Goal: Information Seeking & Learning: Learn about a topic

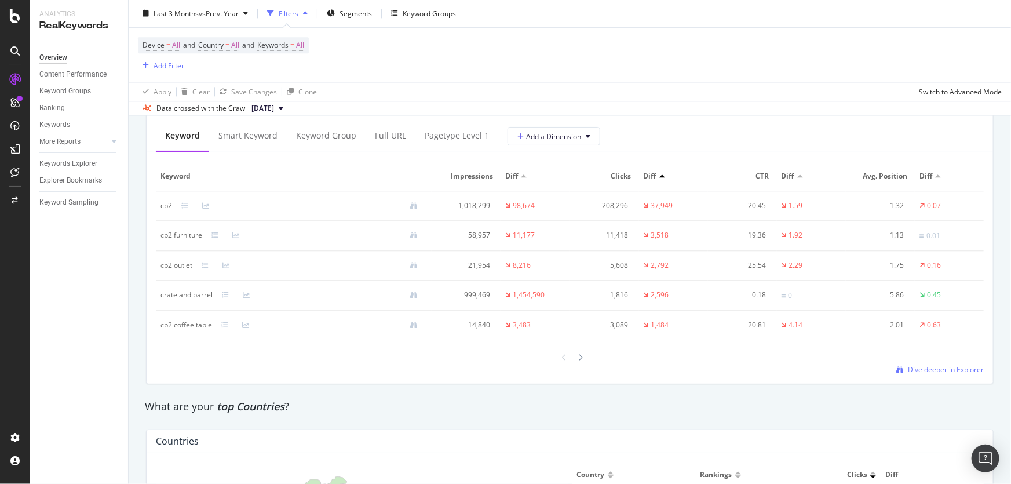
scroll to position [1422, 0]
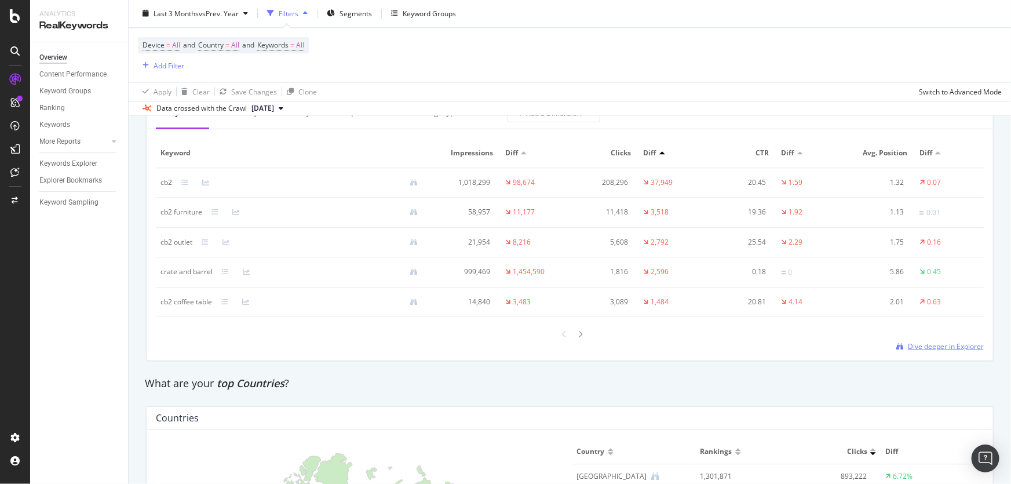
click at [964, 346] on span "Dive deeper in Explorer" at bounding box center [946, 346] width 76 height 10
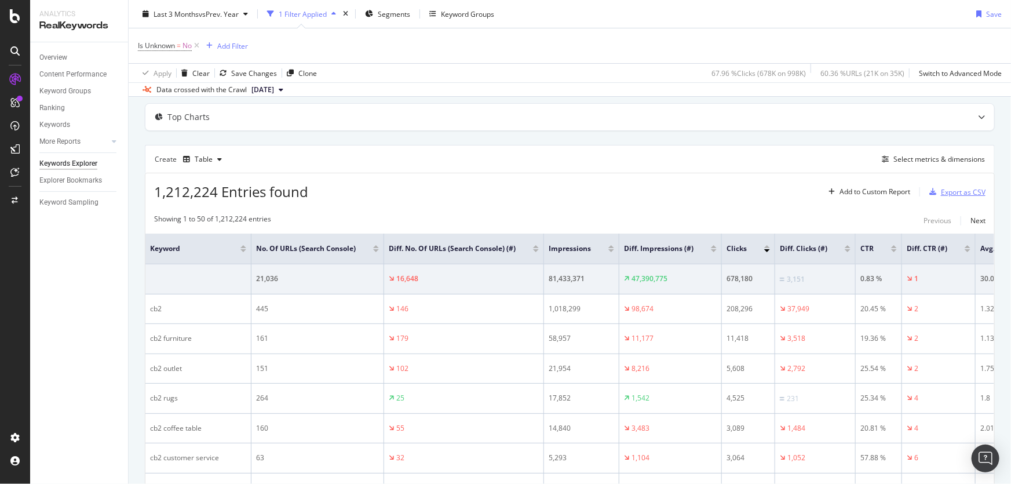
scroll to position [52, 0]
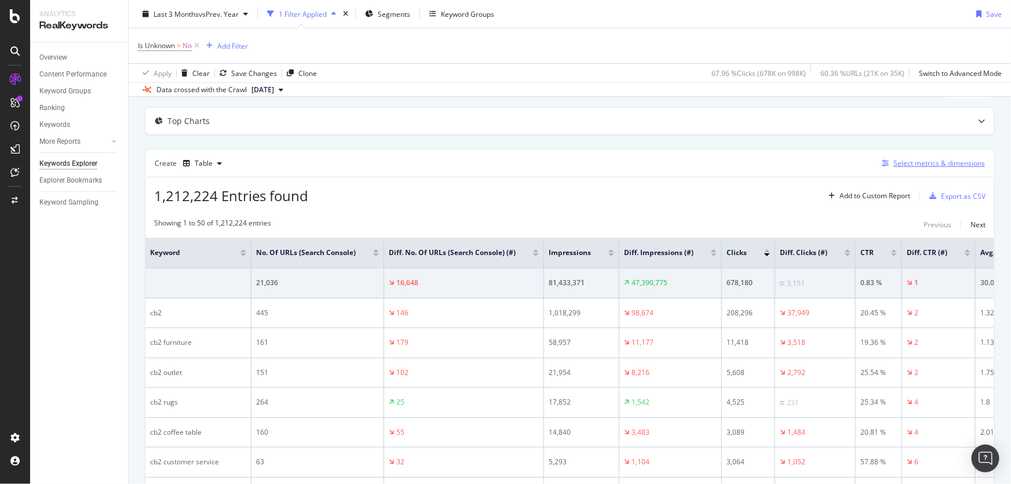
click at [952, 165] on div "Select metrics & dimensions" at bounding box center [940, 163] width 92 height 10
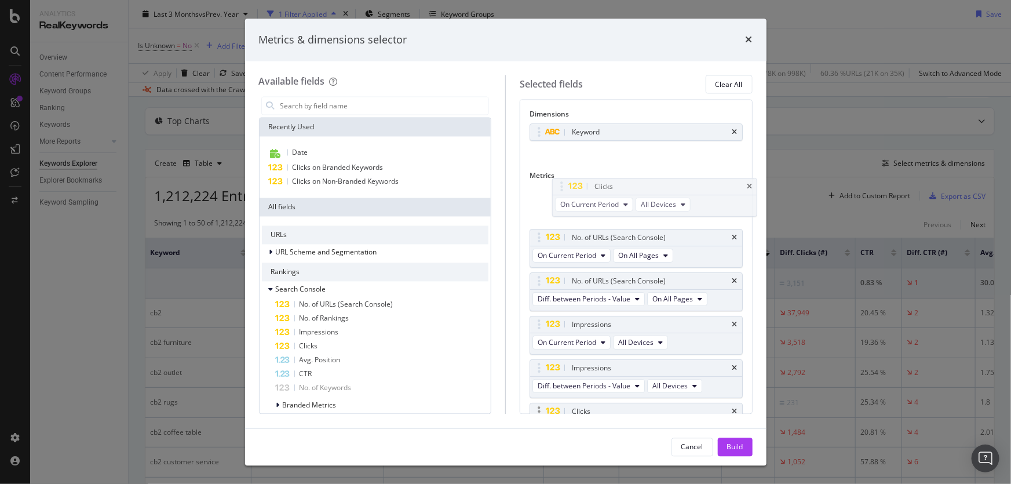
drag, startPoint x: 542, startPoint y: 371, endPoint x: 646, endPoint y: 409, distance: 110.4
click at [561, 187] on body "Analytics RealKeywords Overview Content Performance Keyword Groups Ranking Keyw…" at bounding box center [505, 242] width 1011 height 484
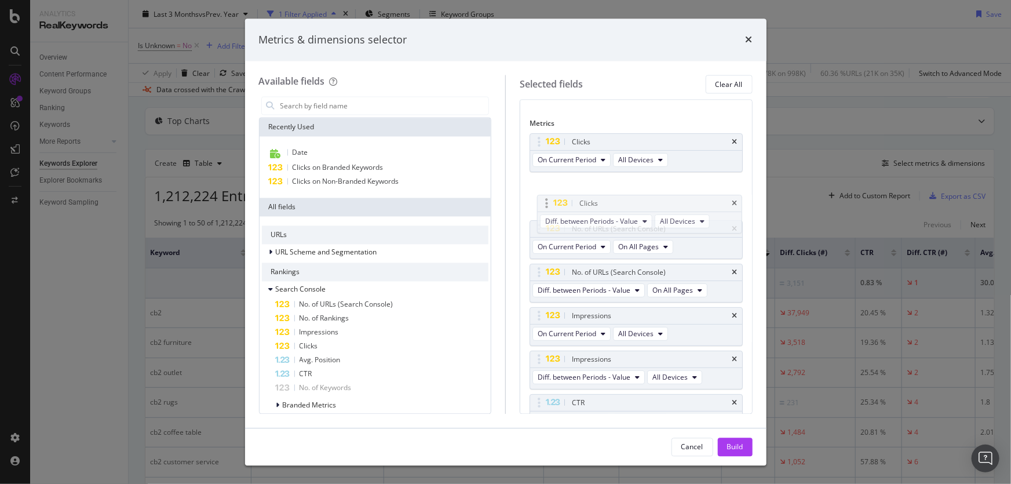
drag, startPoint x: 534, startPoint y: 360, endPoint x: 542, endPoint y: 205, distance: 154.9
click at [542, 205] on body "Analytics RealKeywords Overview Content Performance Keyword Groups Ranking Keyw…" at bounding box center [505, 242] width 1011 height 484
click at [739, 444] on div "Build" at bounding box center [735, 447] width 16 height 10
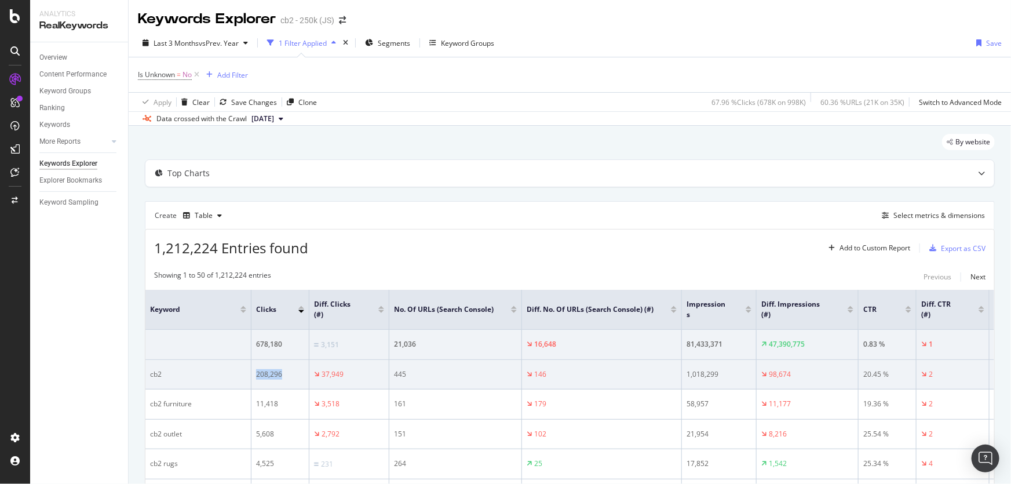
drag, startPoint x: 254, startPoint y: 377, endPoint x: 282, endPoint y: 370, distance: 28.5
click at [282, 370] on td "208,296" at bounding box center [281, 375] width 58 height 30
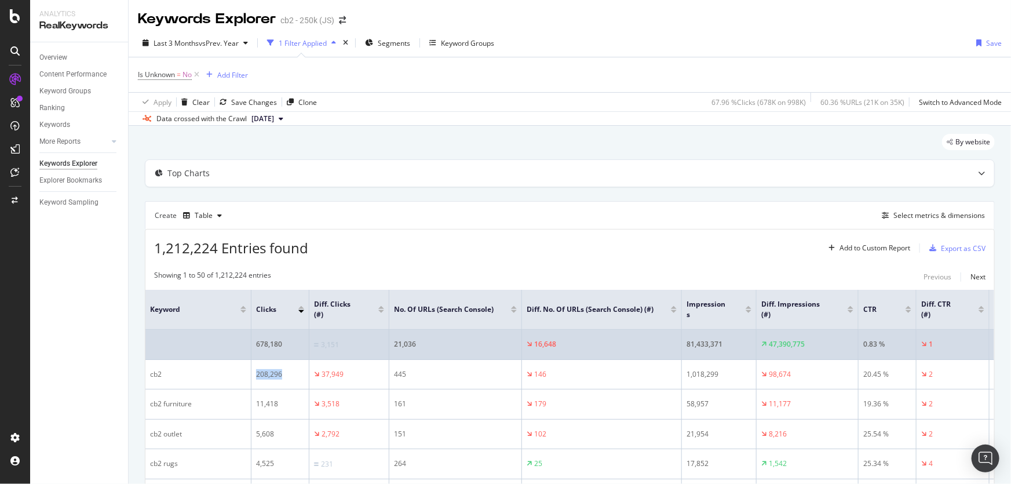
copy div "208,296"
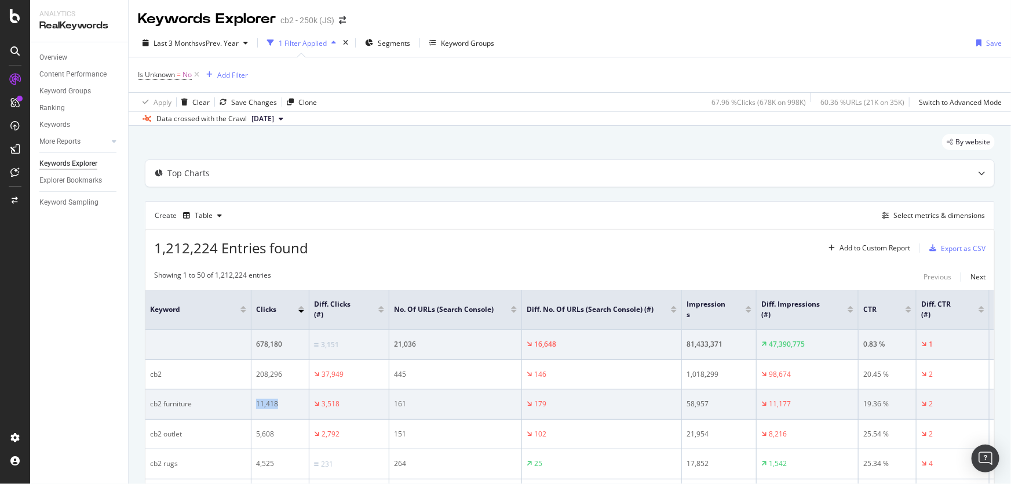
drag, startPoint x: 280, startPoint y: 404, endPoint x: 246, endPoint y: 409, distance: 35.1
click at [246, 409] on tr "cb2 furniture 11,418 3,518 161 179 58,957 11,177 19.36 % 2 1.13 0" at bounding box center [658, 404] width 1026 height 30
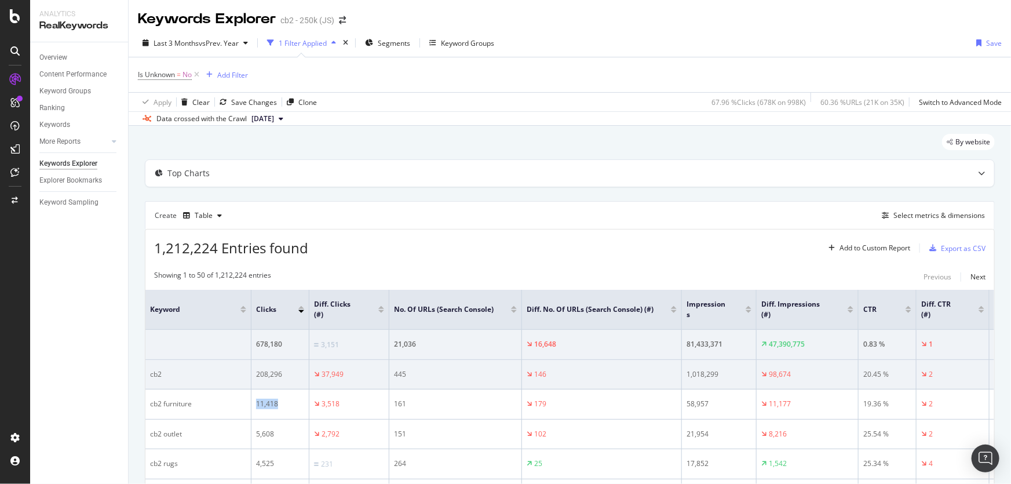
copy tr "11,418"
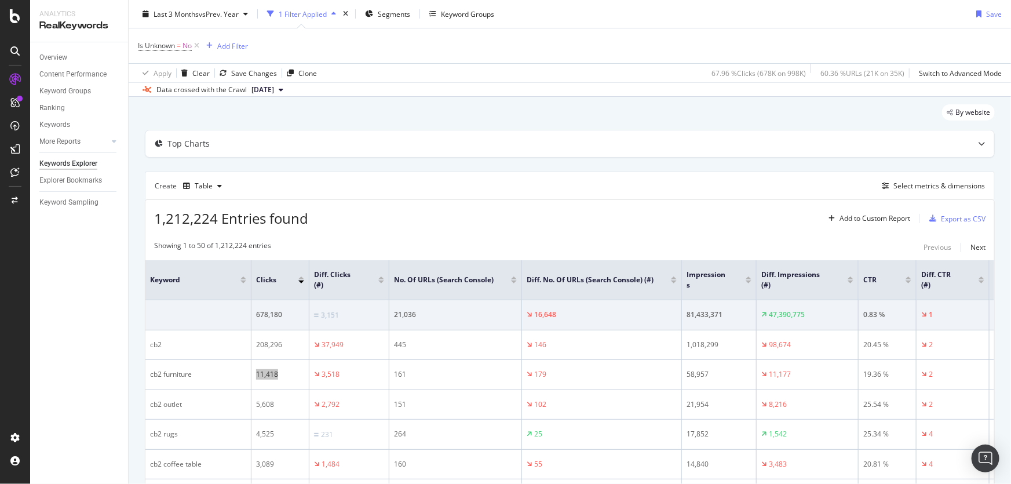
scroll to position [52, 0]
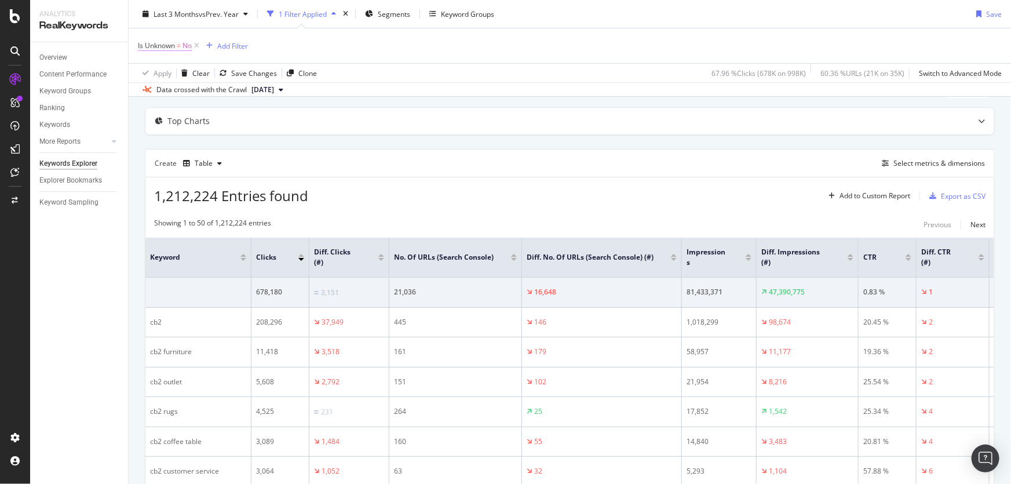
click at [170, 47] on span "Is Unknown" at bounding box center [156, 46] width 37 height 10
click at [407, 58] on div "Is Unknown = No Add Filter" at bounding box center [570, 45] width 864 height 35
click at [238, 41] on div "Add Filter" at bounding box center [232, 46] width 31 height 10
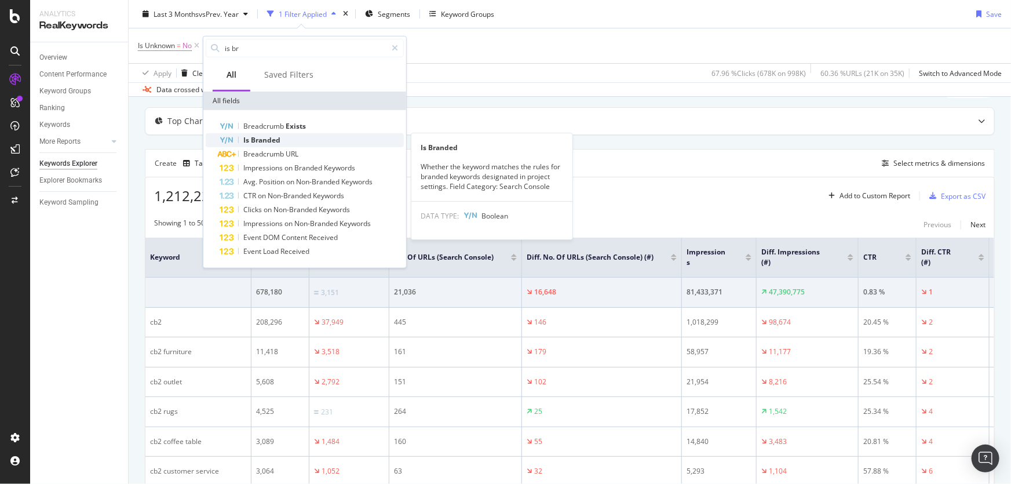
type input "is br"
click at [268, 136] on span "Branded" at bounding box center [266, 140] width 30 height 10
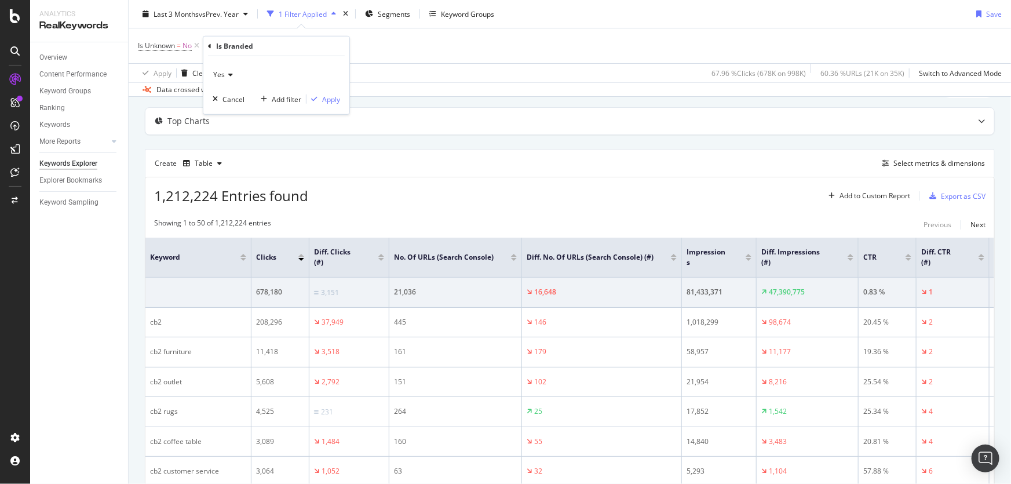
click at [228, 76] on icon at bounding box center [229, 74] width 8 height 7
click at [226, 111] on span "No" at bounding box center [222, 113] width 9 height 10
click at [322, 100] on div "Apply" at bounding box center [331, 99] width 18 height 10
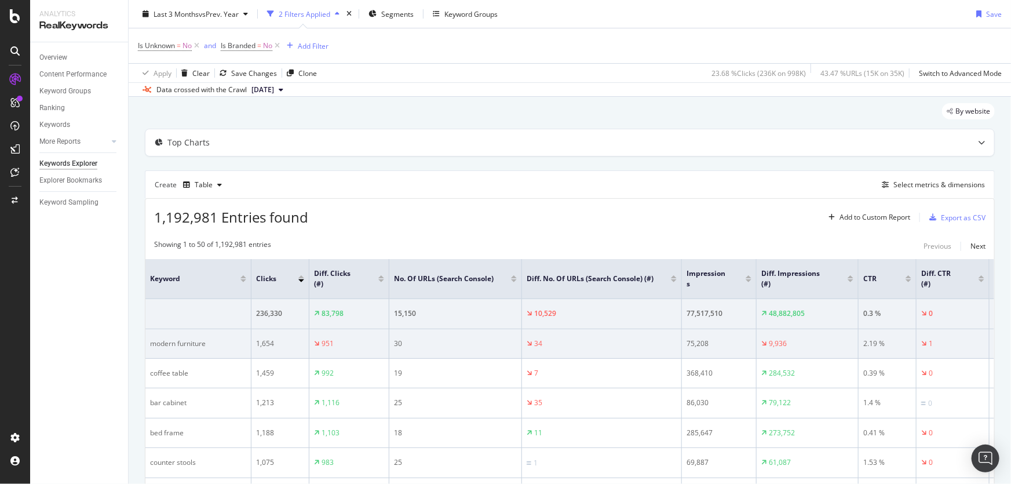
scroll to position [52, 0]
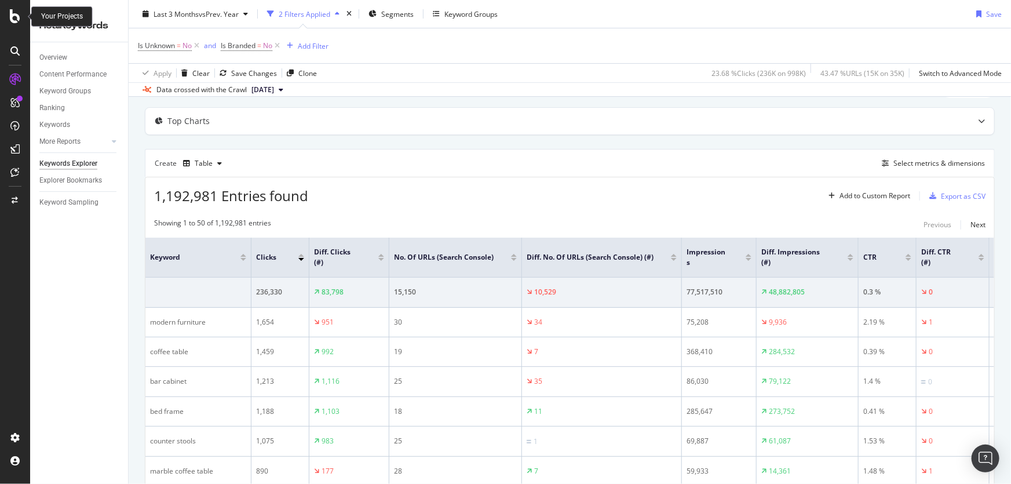
click at [13, 19] on icon at bounding box center [15, 16] width 10 height 14
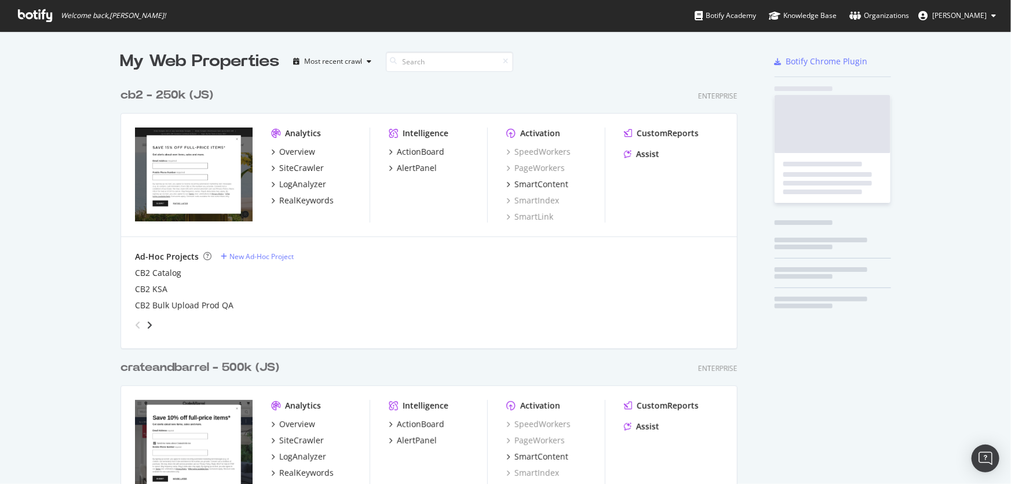
scroll to position [476, 996]
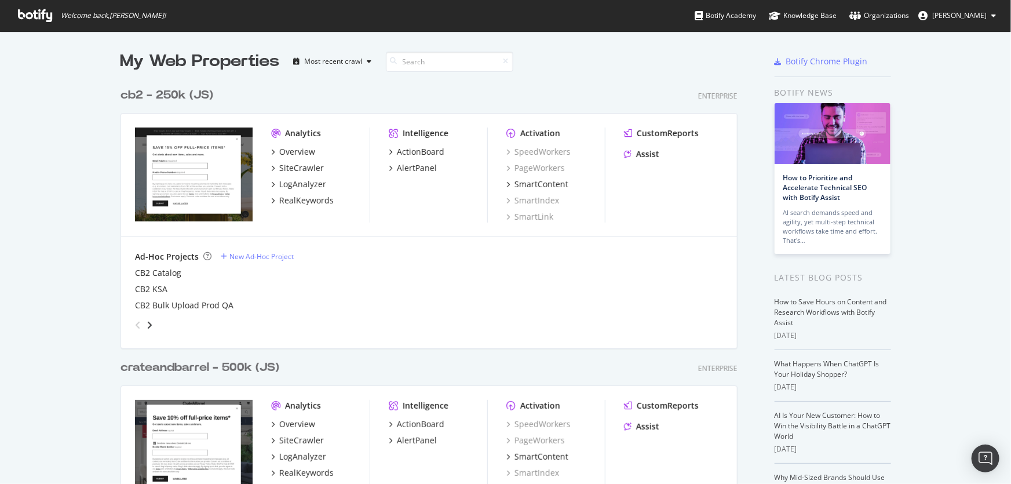
click at [174, 369] on div "crateandbarrel - 500k (JS)" at bounding box center [200, 367] width 159 height 17
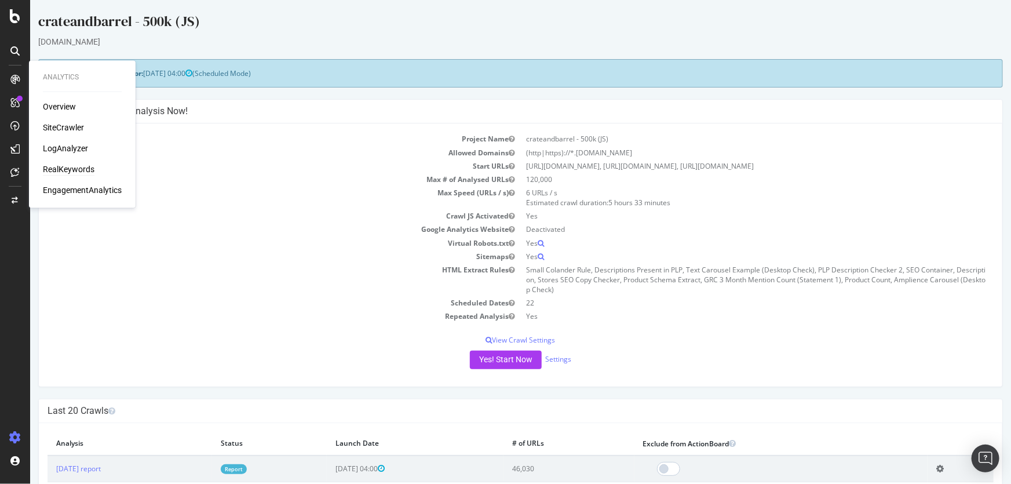
click at [56, 169] on div "RealKeywords" at bounding box center [69, 170] width 52 height 12
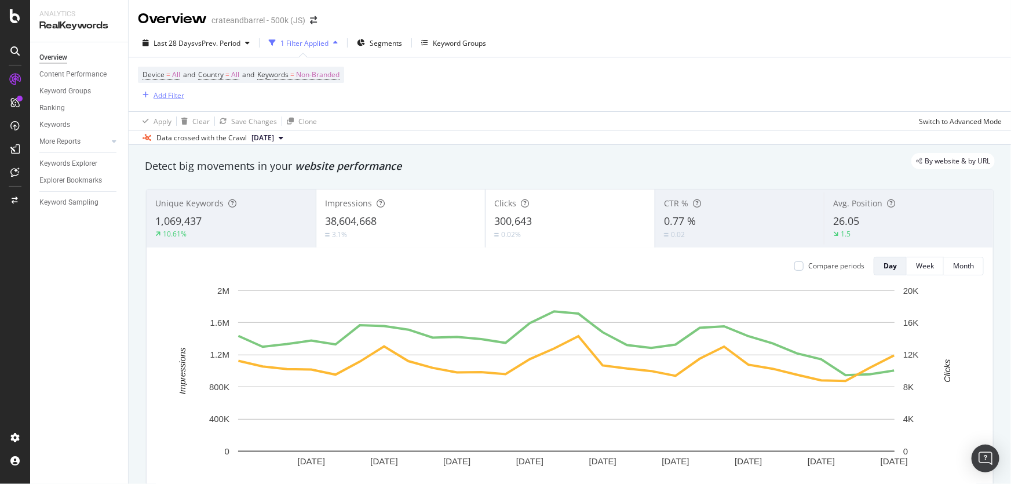
click at [171, 92] on div "Add Filter" at bounding box center [169, 95] width 31 height 10
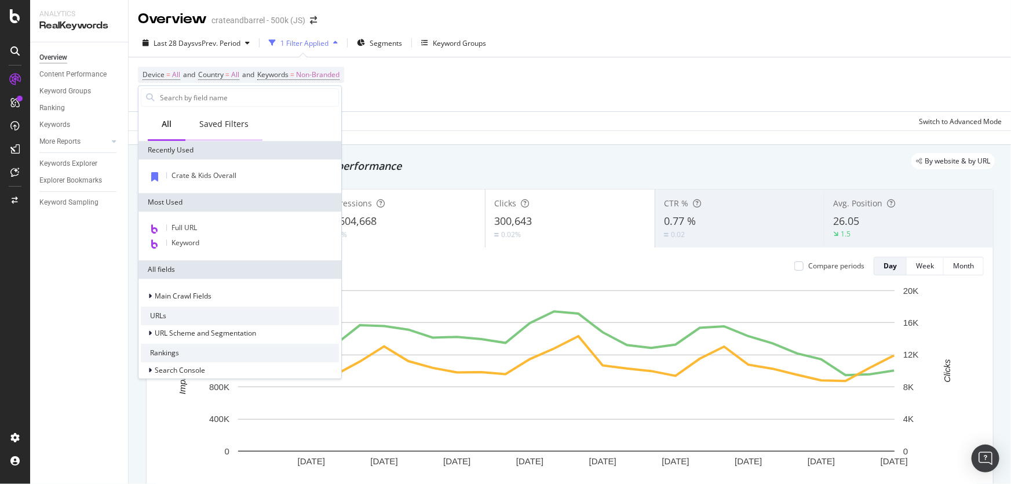
click at [222, 132] on div "Saved Filters" at bounding box center [223, 125] width 77 height 32
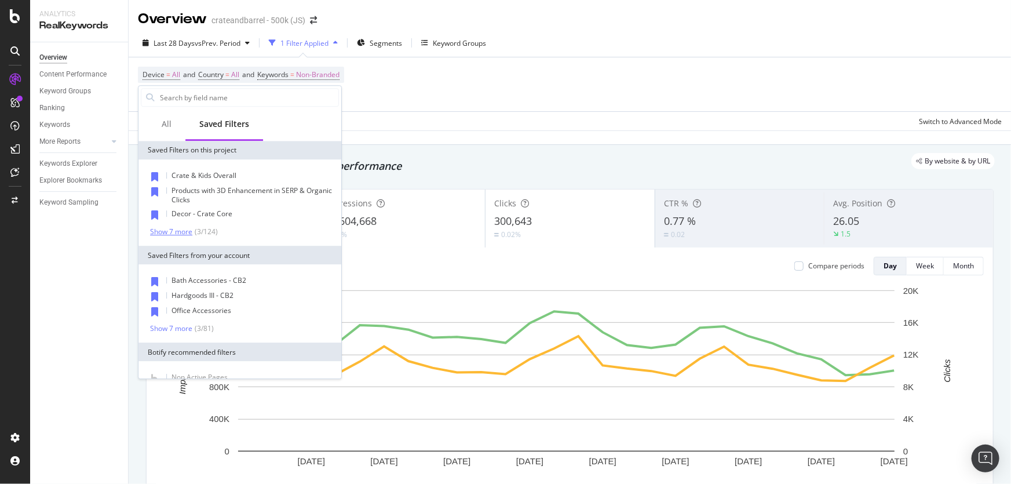
click at [204, 232] on div "( 3 / 124 )" at bounding box center [204, 232] width 25 height 10
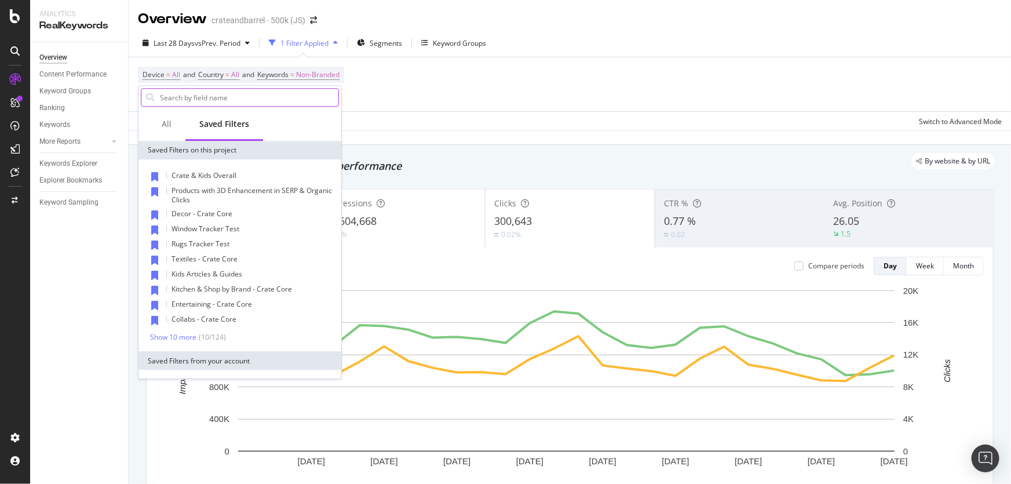
click at [240, 94] on input "text" at bounding box center [249, 97] width 180 height 17
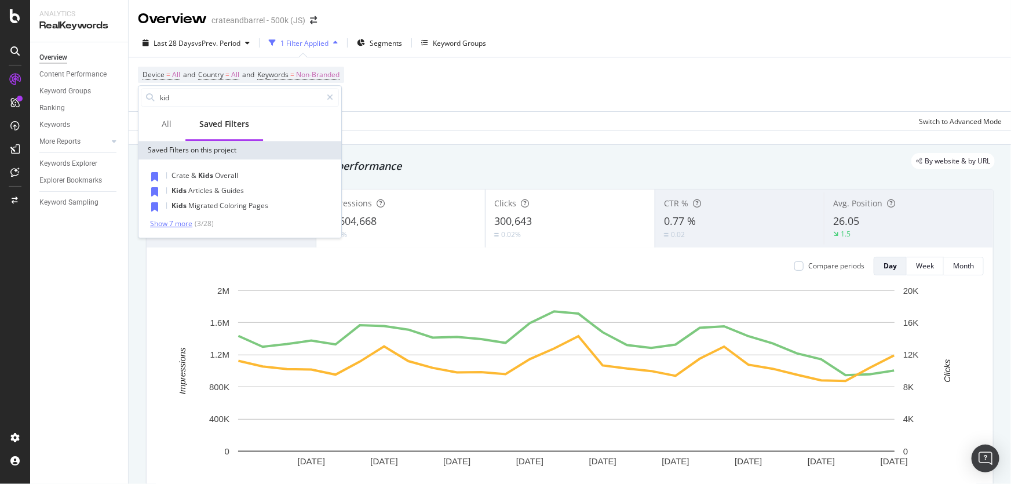
click at [184, 227] on div "Show 7 more ( 3 / 28 )" at bounding box center [182, 223] width 64 height 10
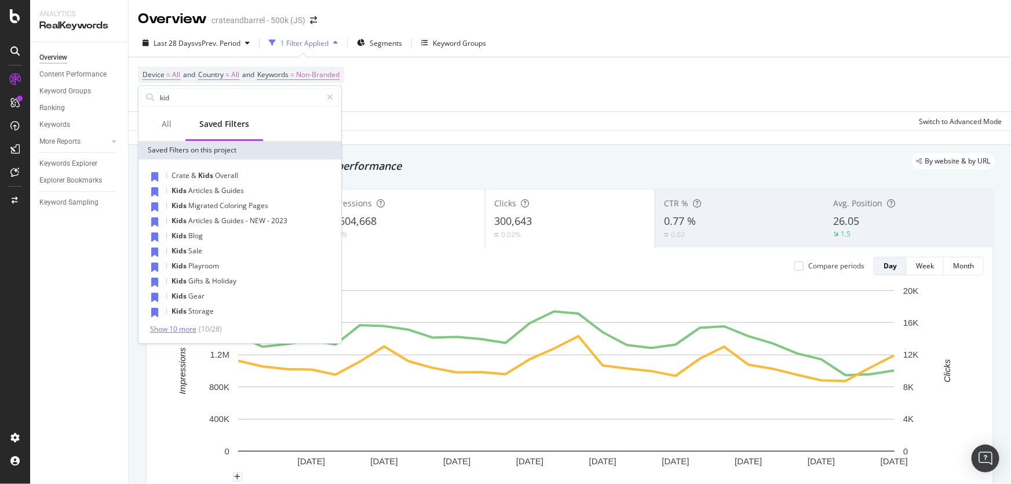
click at [169, 331] on div "Show 10 more" at bounding box center [173, 329] width 46 height 8
click at [192, 92] on input "kid" at bounding box center [240, 97] width 163 height 17
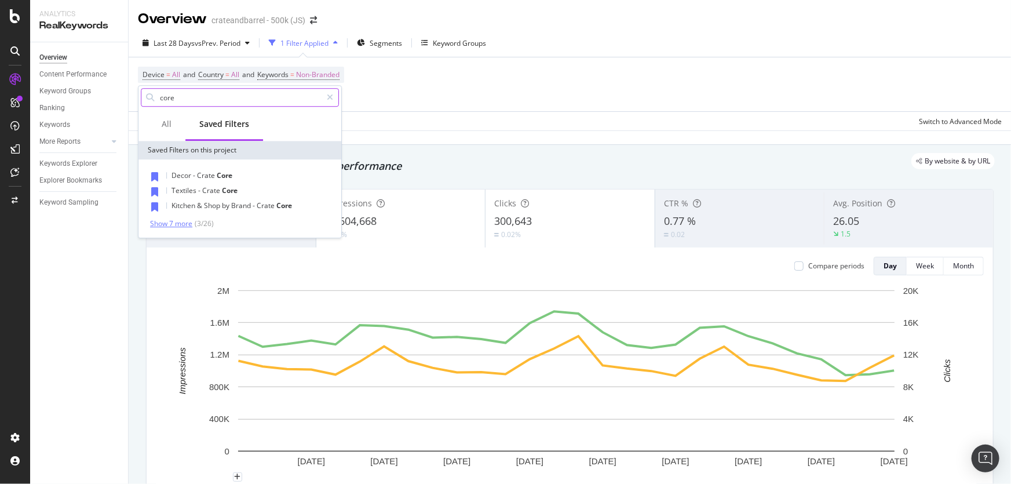
type input "core"
click at [178, 225] on div "Show 7 more" at bounding box center [171, 224] width 42 height 8
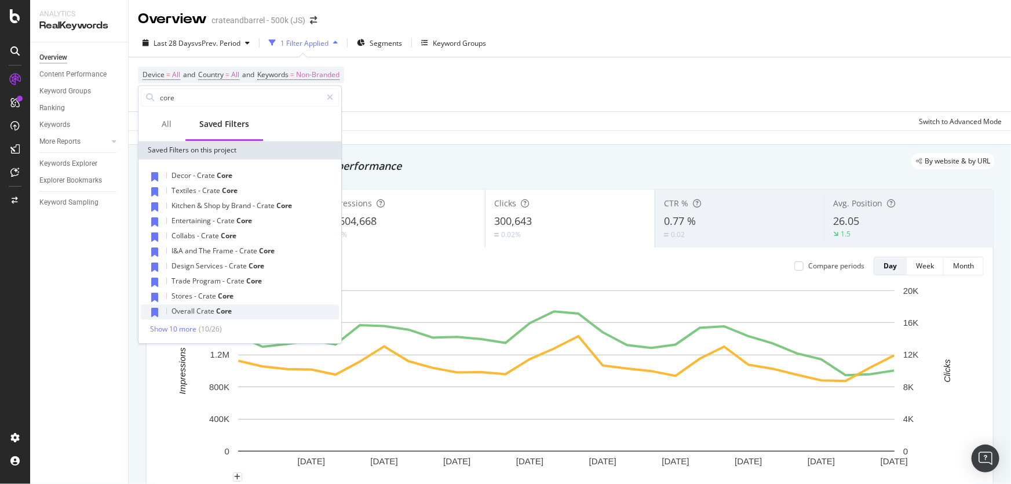
click at [263, 305] on div "Overall Crate Core" at bounding box center [240, 311] width 198 height 15
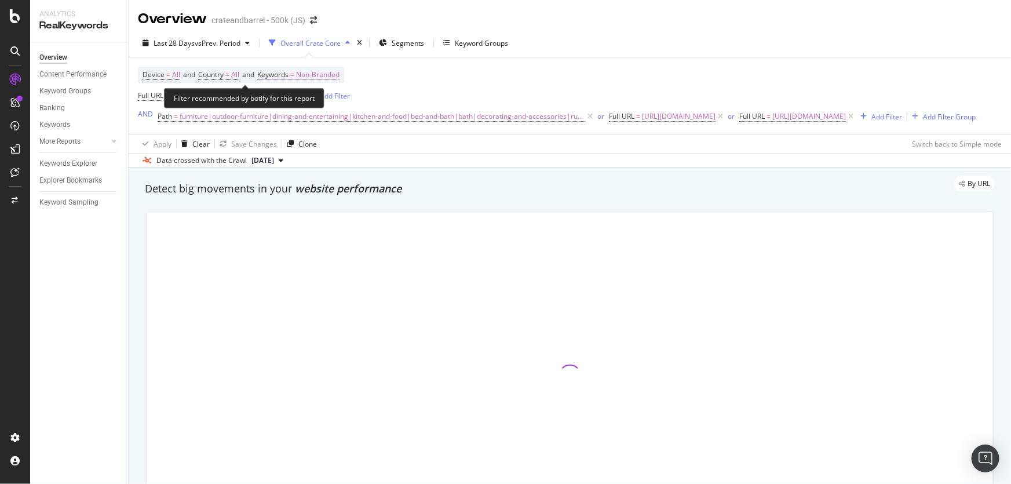
click at [340, 77] on span "Non-Branded" at bounding box center [317, 75] width 43 height 16
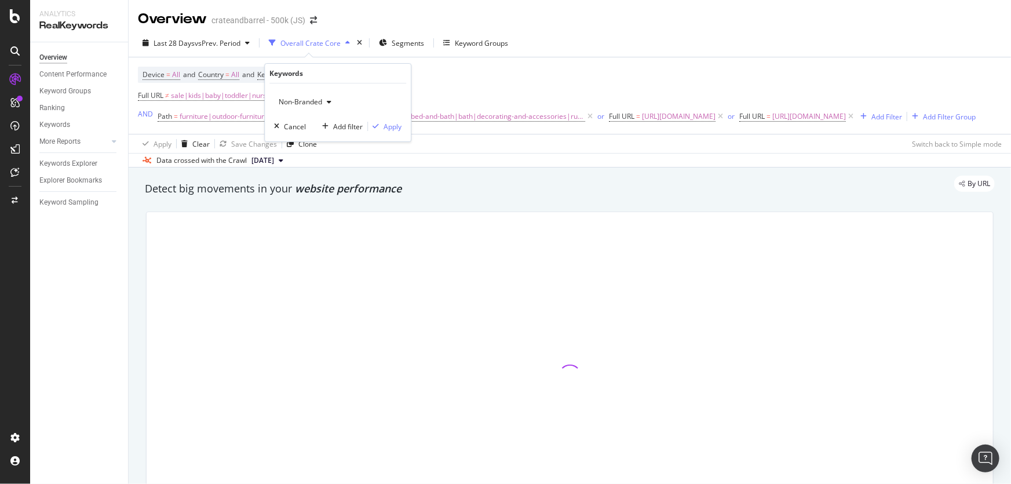
click at [299, 104] on span "Non-Branded" at bounding box center [298, 102] width 48 height 10
click at [331, 188] on span "All" at bounding box center [344, 192] width 118 height 10
click at [293, 102] on icon "button" at bounding box center [293, 102] width 5 height 7
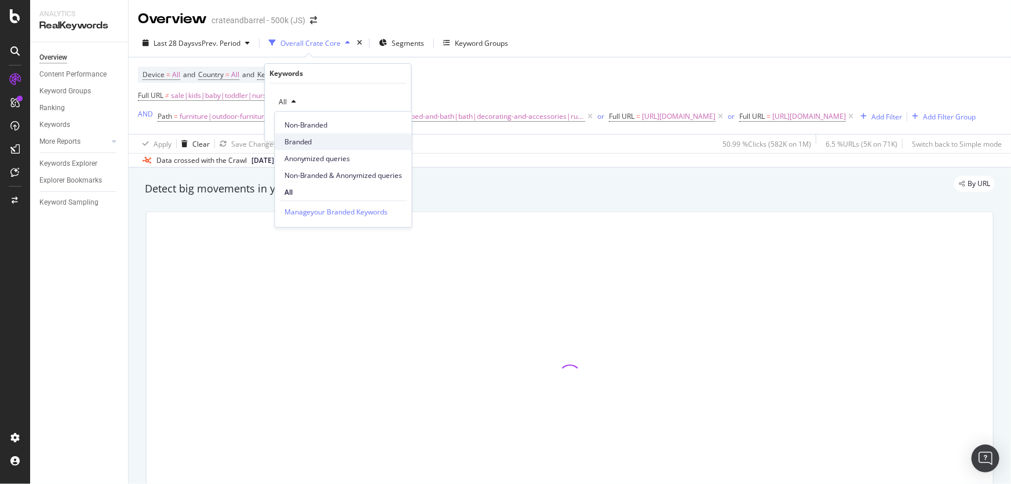
click at [308, 139] on span "Branded" at bounding box center [344, 141] width 118 height 10
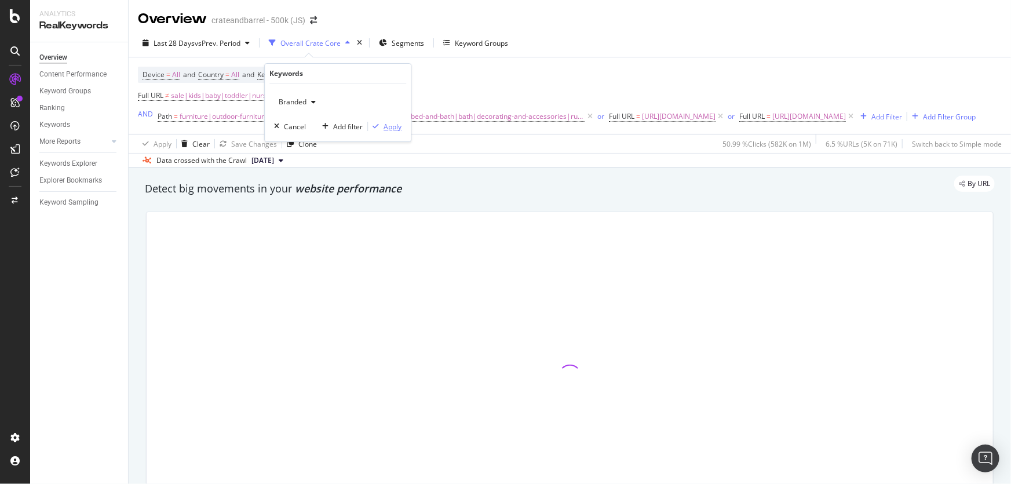
click at [390, 123] on div "Apply" at bounding box center [393, 127] width 18 height 10
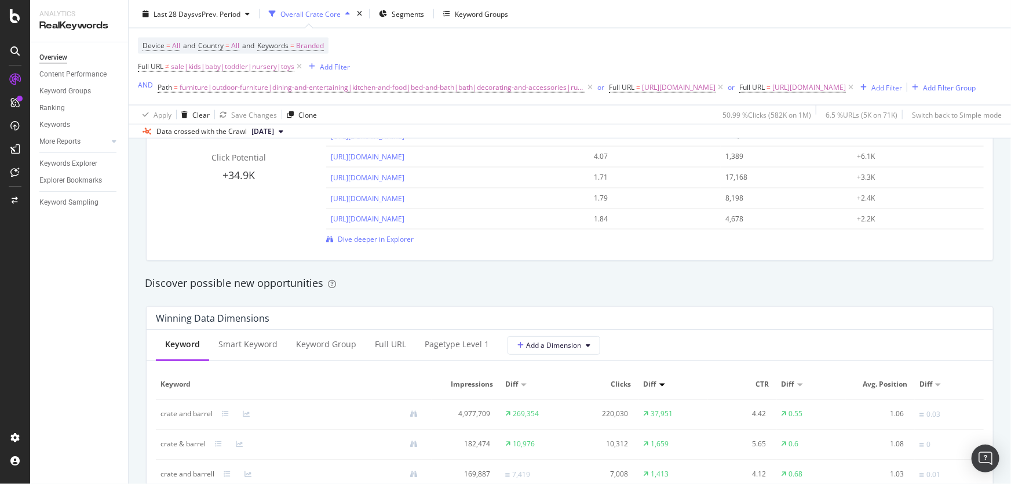
scroll to position [1106, 0]
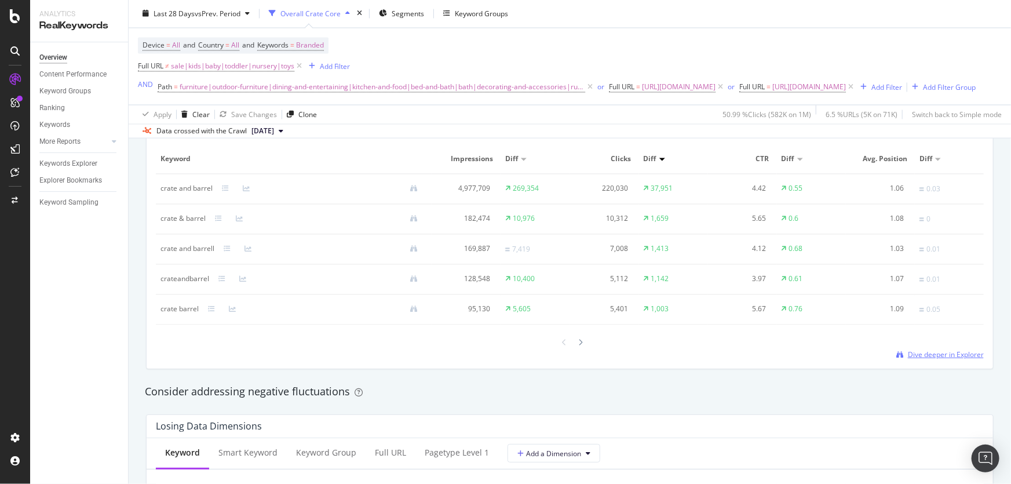
click at [960, 359] on span "Dive deeper in Explorer" at bounding box center [946, 354] width 76 height 10
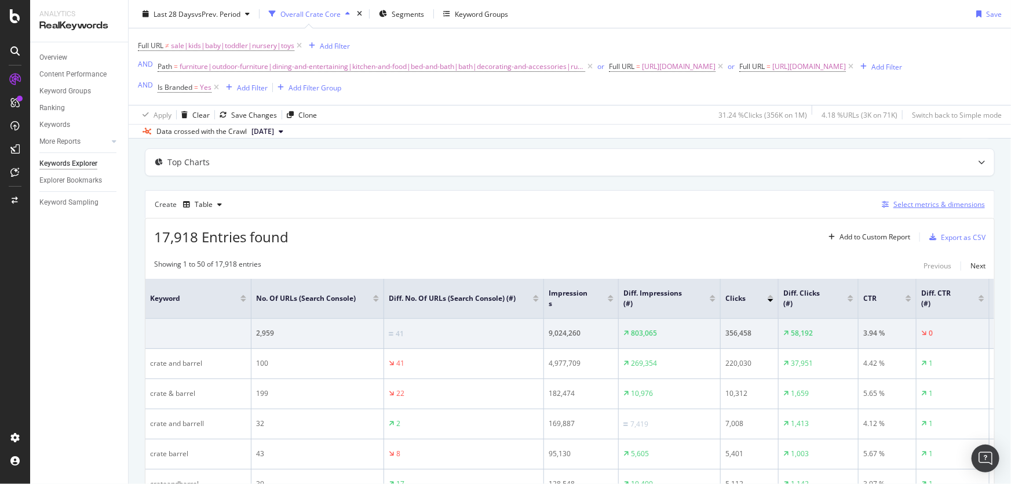
scroll to position [52, 0]
click at [939, 210] on div "Select metrics & dimensions" at bounding box center [940, 205] width 92 height 10
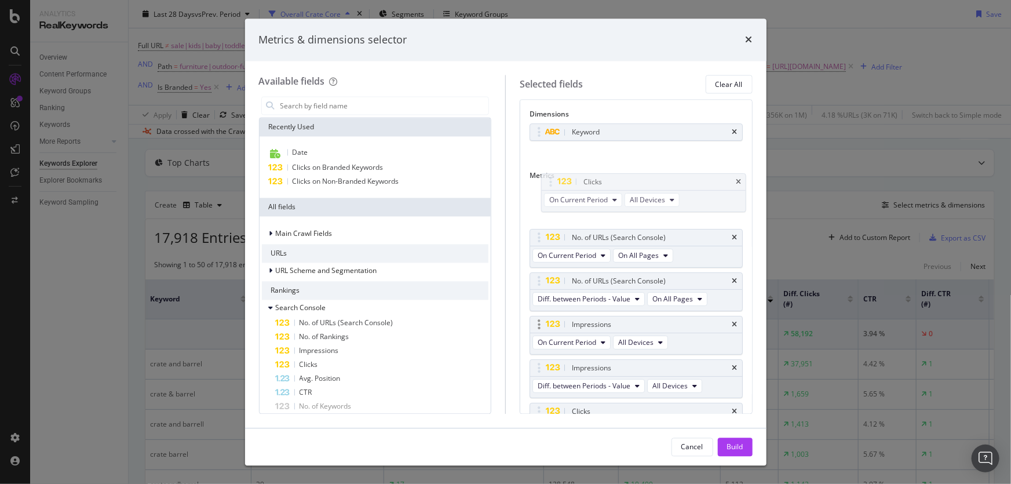
drag, startPoint x: 538, startPoint y: 366, endPoint x: 557, endPoint y: 329, distance: 41.2
click at [548, 180] on body "Analytics RealKeywords Overview Content Performance Keyword Groups Ranking Keyw…" at bounding box center [505, 242] width 1011 height 484
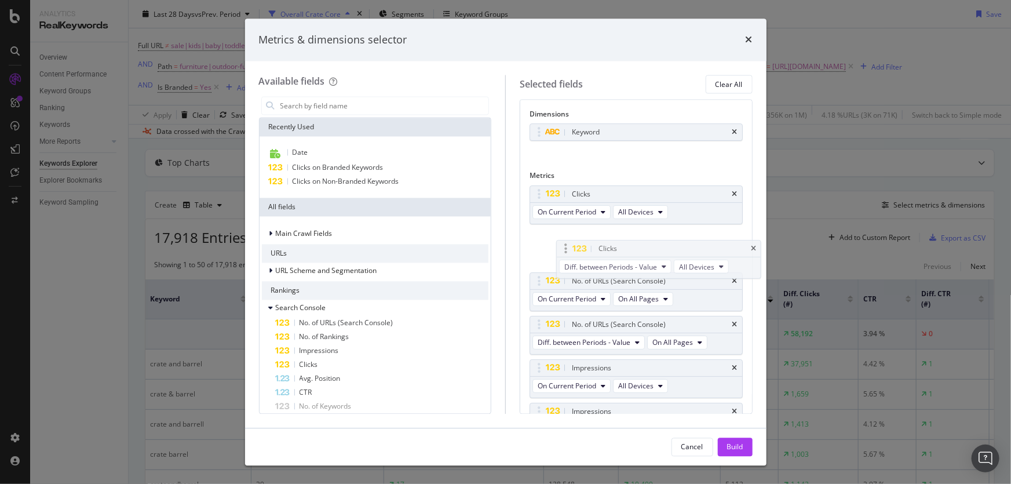
drag, startPoint x: 540, startPoint y: 403, endPoint x: 567, endPoint y: 241, distance: 163.9
click at [567, 241] on body "Analytics RealKeywords Overview Content Performance Keyword Groups Ranking Keyw…" at bounding box center [505, 242] width 1011 height 484
click at [742, 450] on div "Build" at bounding box center [735, 447] width 16 height 10
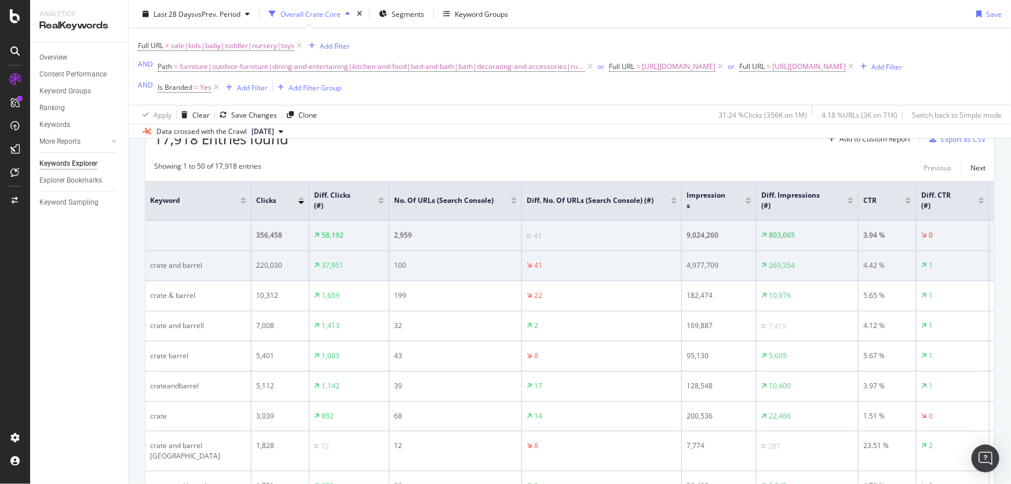
scroll to position [122, 0]
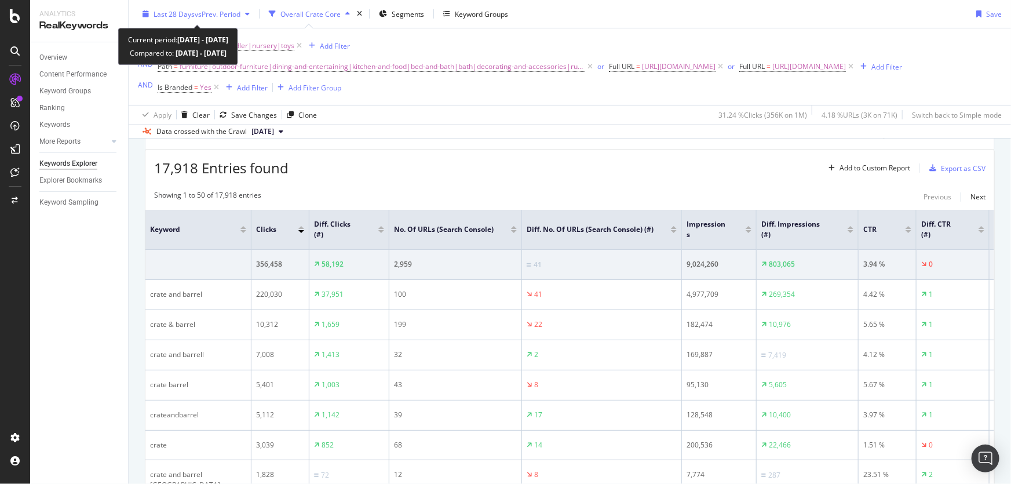
click at [234, 13] on span "vs Prev. Period" at bounding box center [218, 14] width 46 height 10
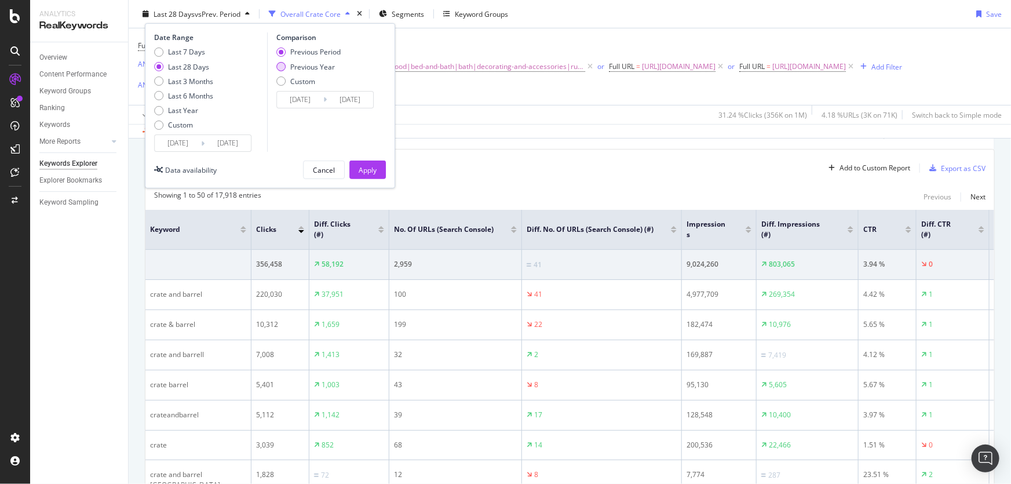
click at [325, 65] on div "Previous Year" at bounding box center [312, 66] width 45 height 10
type input "[DATE]"
click at [371, 170] on div "Apply" at bounding box center [368, 170] width 18 height 10
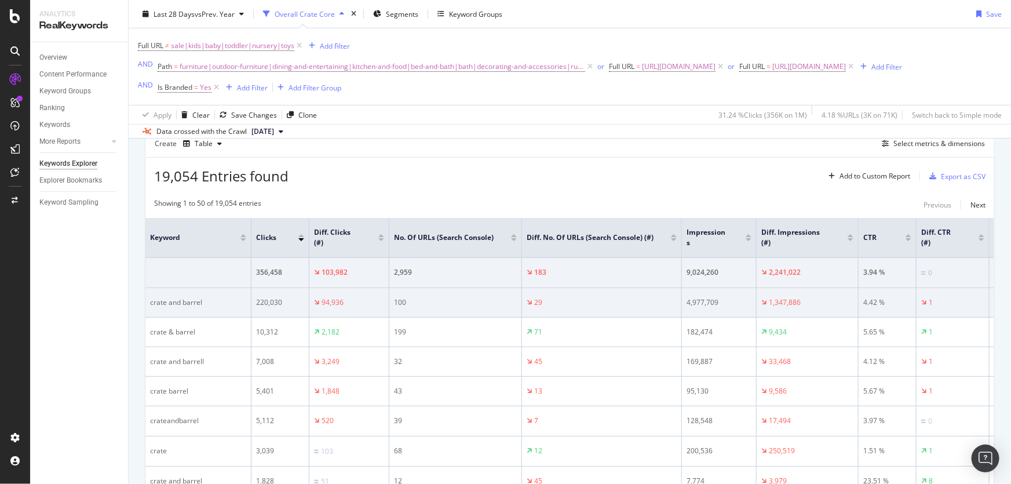
scroll to position [122, 0]
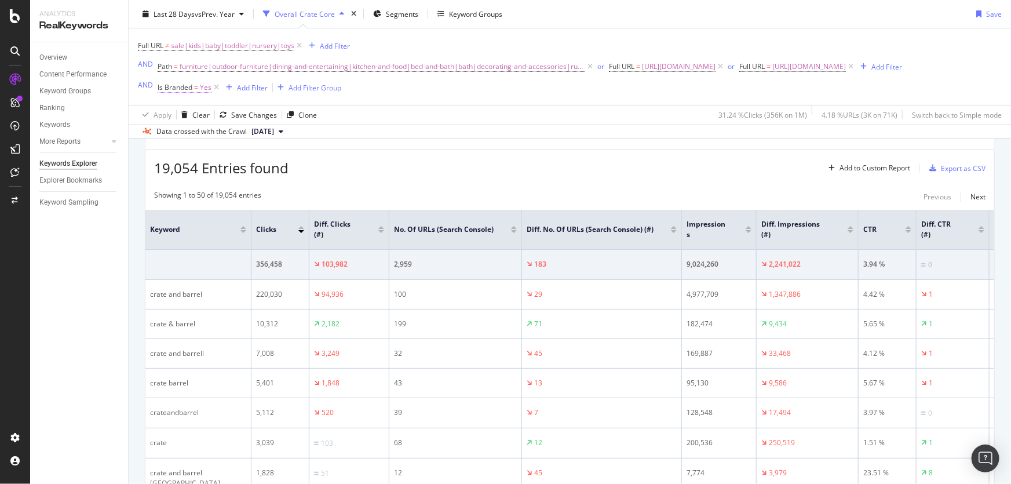
click at [185, 92] on span "Is Branded" at bounding box center [175, 87] width 35 height 10
click at [183, 136] on div "Yes" at bounding box center [230, 130] width 127 height 19
click at [184, 162] on div "No" at bounding box center [232, 168] width 124 height 15
click at [288, 150] on div "Apply" at bounding box center [285, 155] width 18 height 10
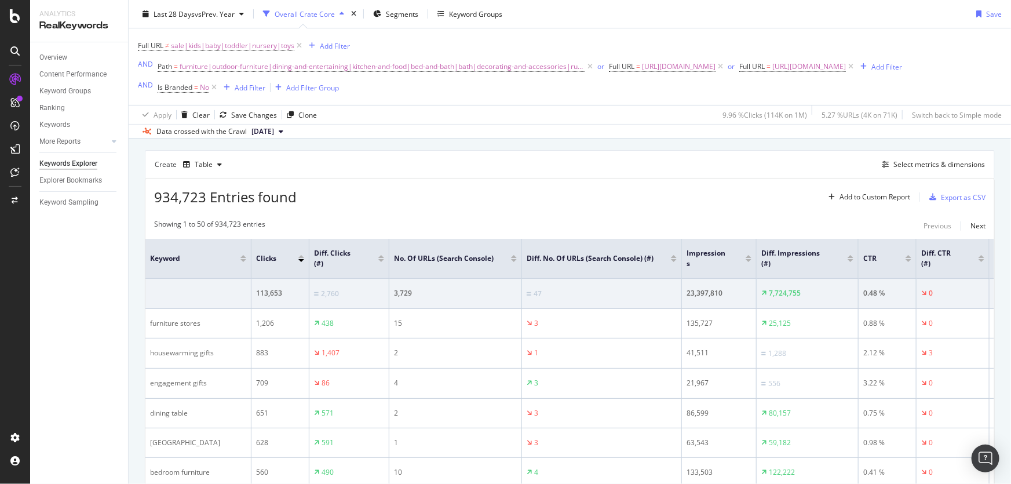
scroll to position [122, 0]
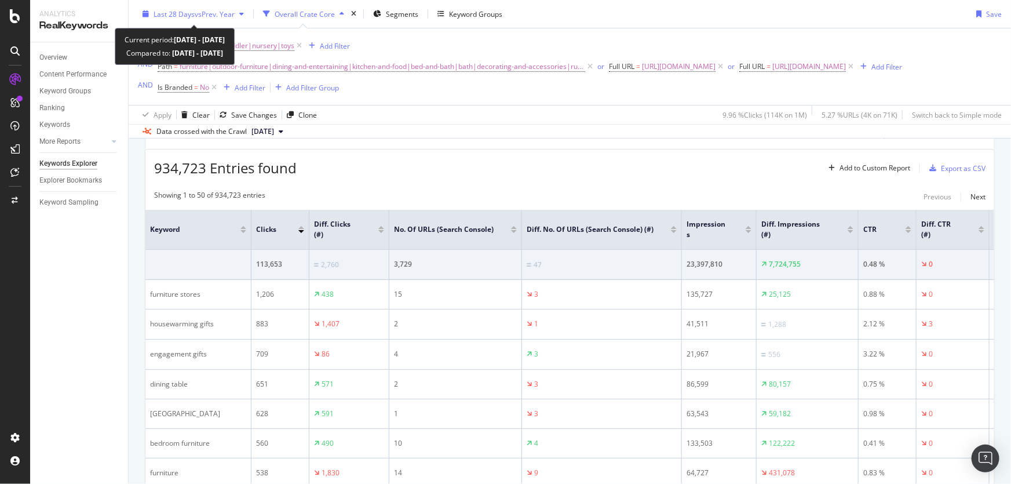
click at [192, 19] on div "Last 28 Days vs Prev. Year" at bounding box center [193, 13] width 111 height 17
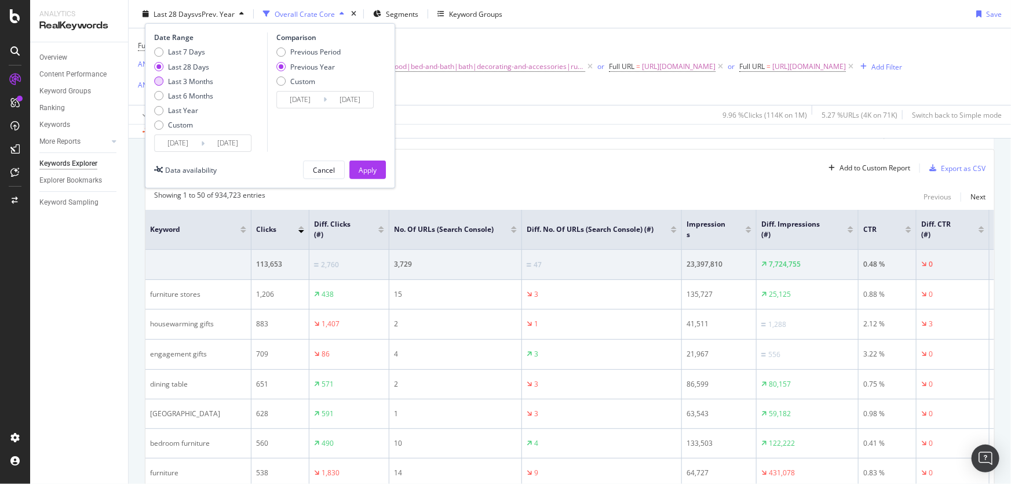
click at [184, 85] on div "Last 3 Months" at bounding box center [190, 81] width 45 height 10
type input "[DATE]"
click at [368, 165] on div "Apply" at bounding box center [368, 170] width 18 height 10
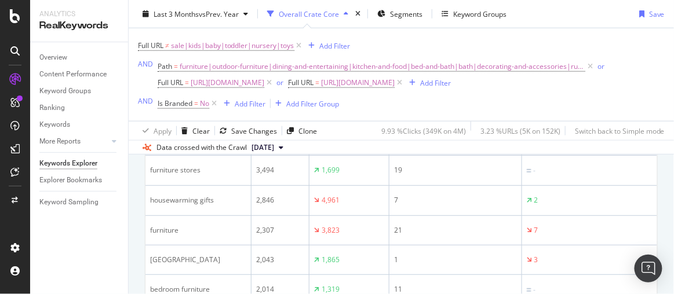
scroll to position [262, 0]
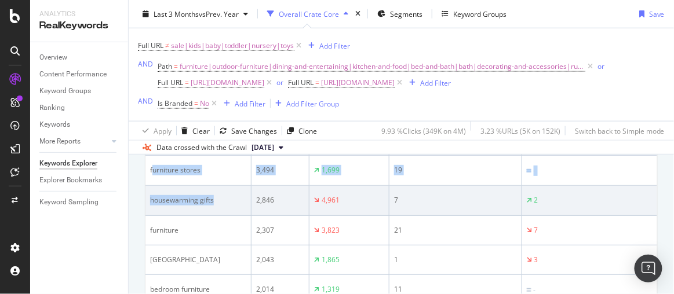
drag, startPoint x: 153, startPoint y: 169, endPoint x: 216, endPoint y: 208, distance: 74.1
click at [216, 208] on td "housewarming gifts" at bounding box center [198, 201] width 106 height 30
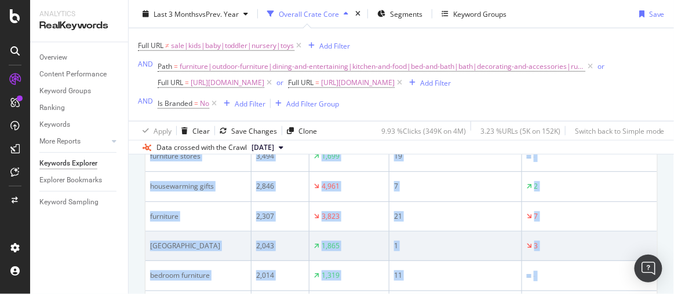
scroll to position [280, 0]
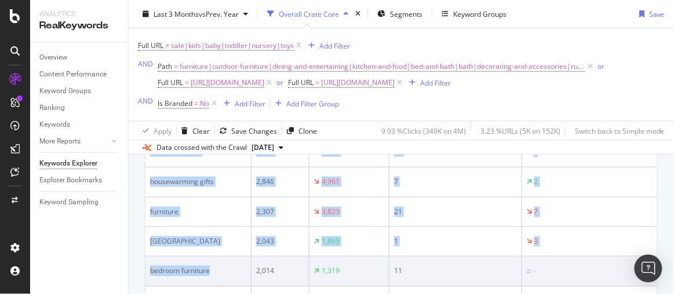
drag, startPoint x: 148, startPoint y: 169, endPoint x: 216, endPoint y: 275, distance: 126.7
copy tbody "furniture stores 3,494 1,699 19 - 411,406 168,131 0.84 % 0 13.22 1 housewarming…"
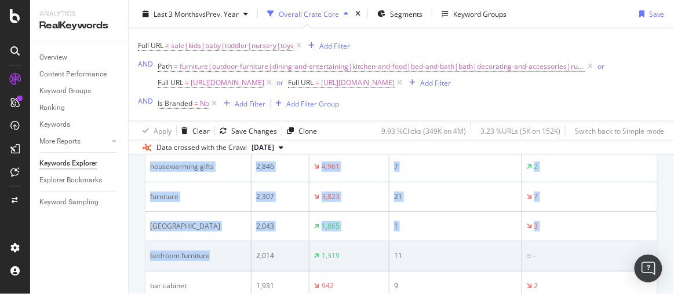
scroll to position [296, 0]
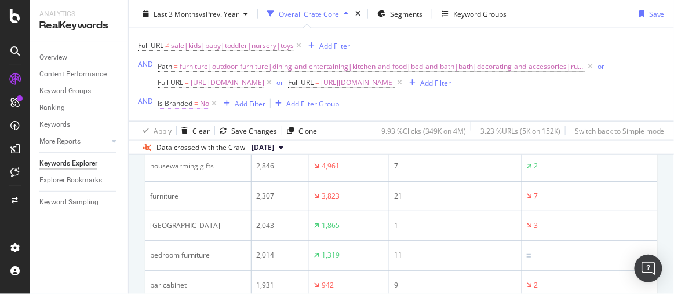
click at [190, 103] on span "Is Branded" at bounding box center [175, 104] width 35 height 10
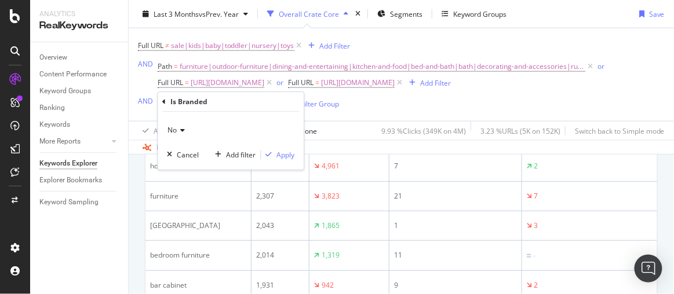
click at [178, 130] on icon at bounding box center [181, 130] width 8 height 7
click at [183, 152] on span "Yes" at bounding box center [179, 155] width 12 height 10
click at [283, 152] on div "Apply" at bounding box center [286, 155] width 18 height 10
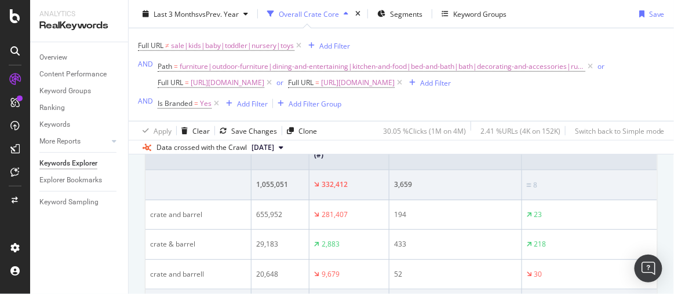
scroll to position [219, 0]
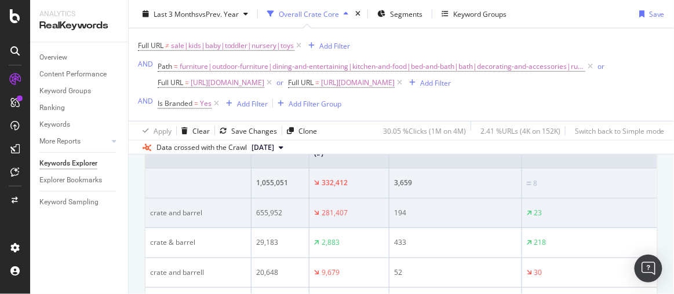
click at [274, 209] on div "655,952" at bounding box center [280, 213] width 48 height 10
copy div "655,952"
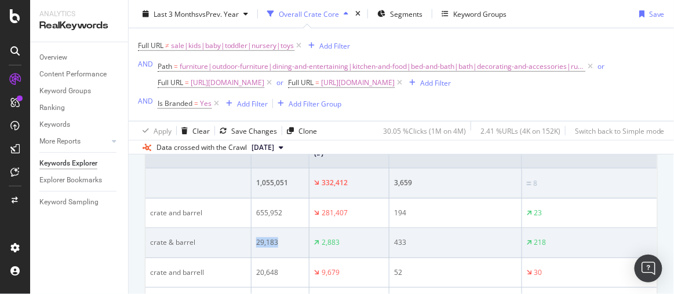
drag, startPoint x: 283, startPoint y: 241, endPoint x: 249, endPoint y: 240, distance: 34.2
click at [249, 240] on tr "crate & barrel 29,183 2,883 433 218 542,293 19,251 5.38 % 1 1.11 0" at bounding box center [658, 243] width 1026 height 30
copy tr "29,183"
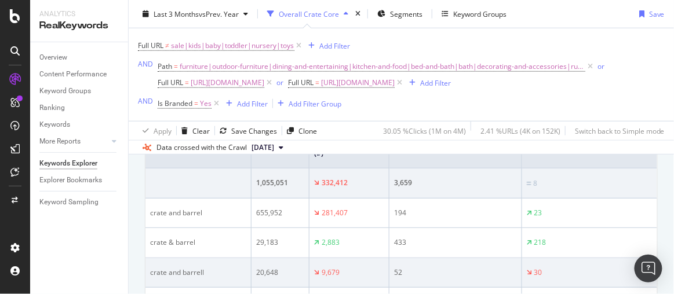
click at [264, 273] on div "20,648" at bounding box center [280, 273] width 48 height 10
copy div "20,648"
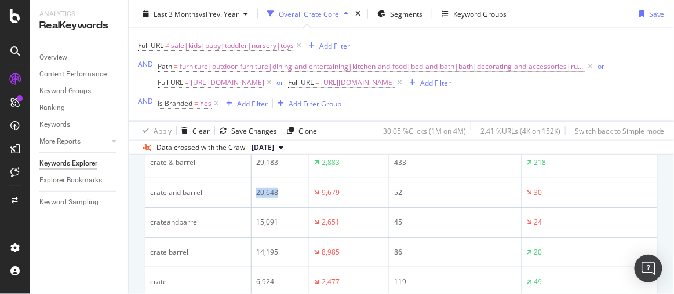
scroll to position [300, 0]
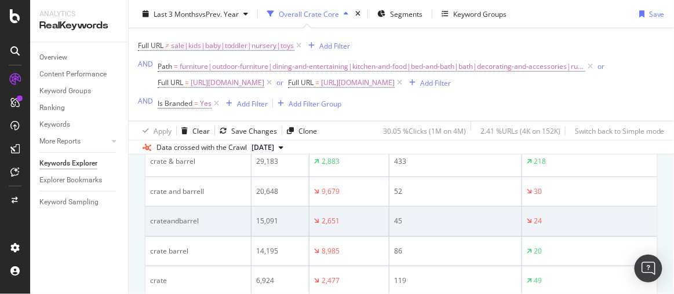
click at [274, 218] on div "15,091" at bounding box center [280, 221] width 48 height 10
copy div "15,091"
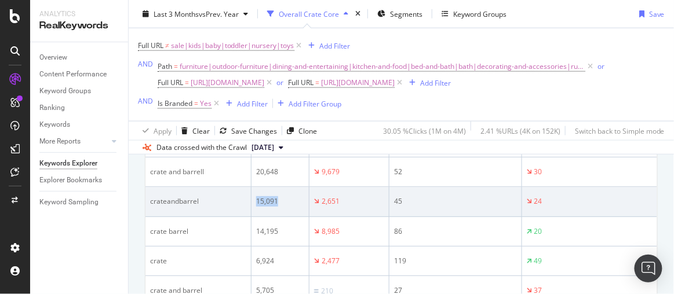
scroll to position [320, 0]
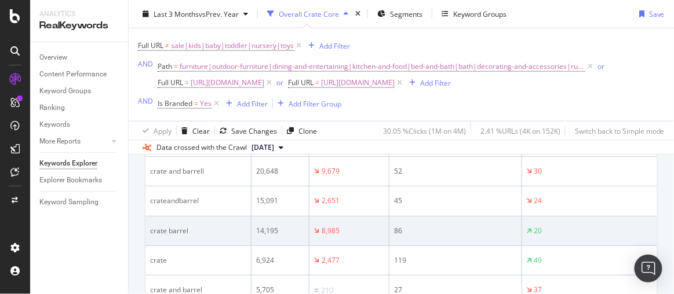
click at [257, 228] on div "14,195" at bounding box center [280, 231] width 48 height 10
copy div "14,195"
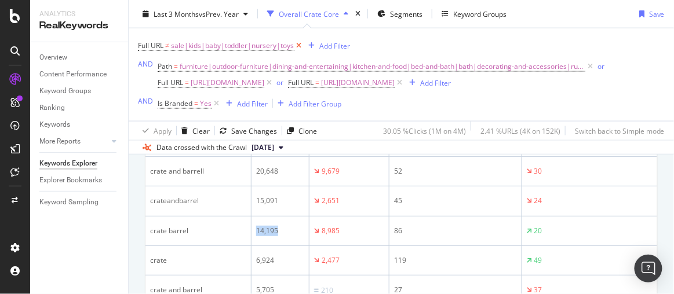
click at [298, 46] on icon at bounding box center [299, 46] width 10 height 12
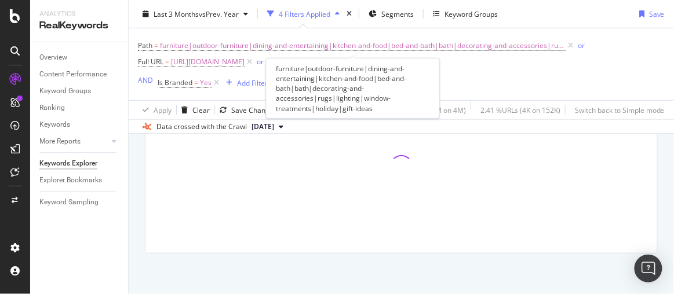
scroll to position [184, 0]
click at [566, 44] on icon at bounding box center [571, 46] width 10 height 12
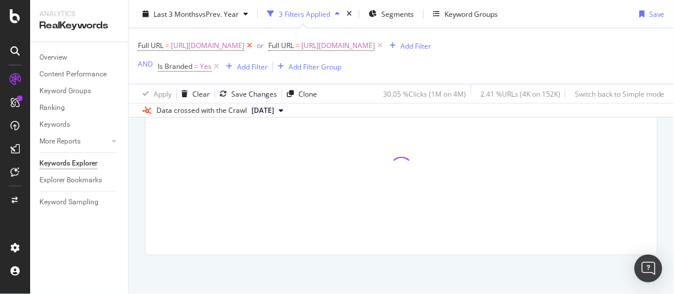
click at [254, 45] on icon at bounding box center [250, 46] width 10 height 12
click at [265, 45] on icon "button" at bounding box center [262, 45] width 6 height 7
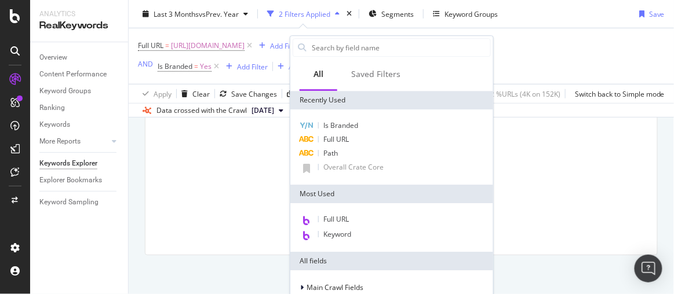
click at [268, 55] on div "Full URL = [URL][DOMAIN_NAME] Add Filter AND Is Branded = Yes Add Filter Add Fi…" at bounding box center [239, 56] width 203 height 37
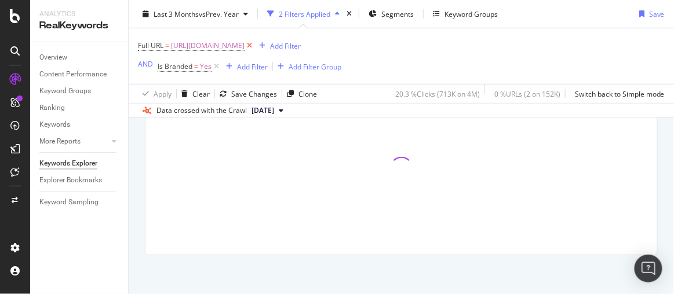
click at [254, 46] on icon at bounding box center [250, 46] width 10 height 12
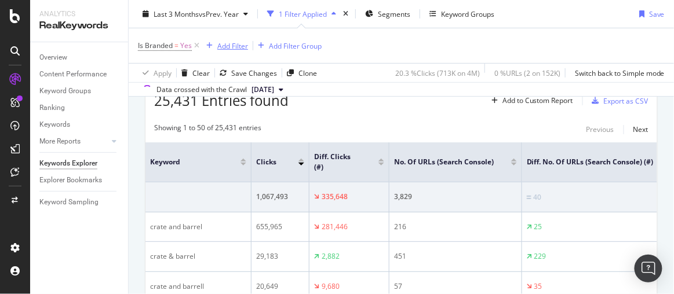
scroll to position [148, 0]
click at [219, 47] on div "Add Filter" at bounding box center [232, 46] width 31 height 10
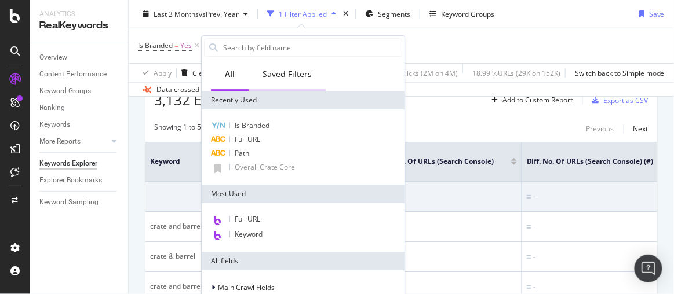
click at [295, 77] on div "Saved Filters" at bounding box center [287, 74] width 49 height 12
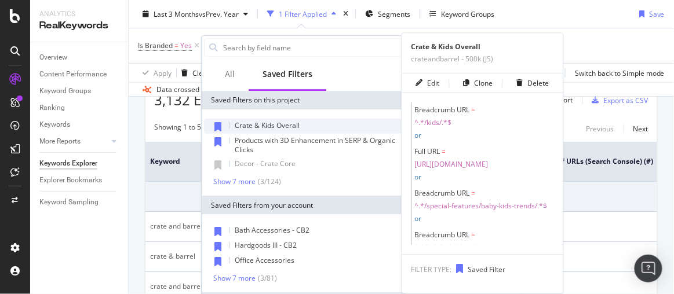
click at [285, 121] on span "Crate & Kids Overall" at bounding box center [267, 126] width 65 height 10
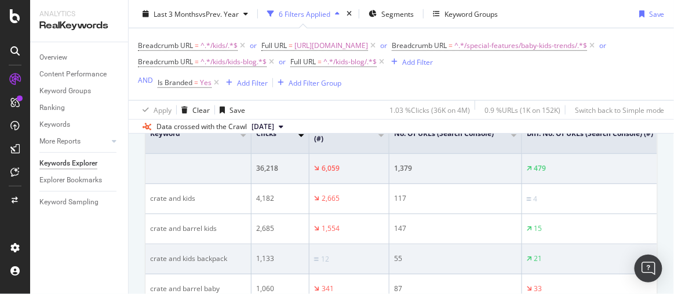
scroll to position [239, 0]
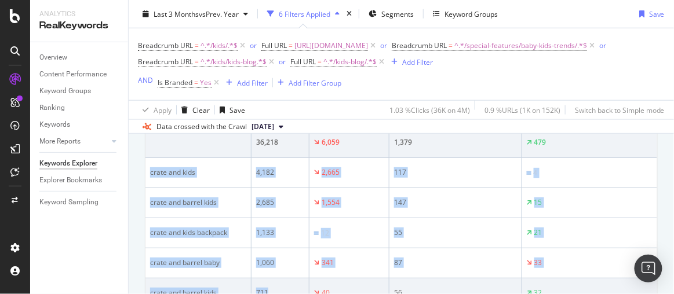
drag, startPoint x: 149, startPoint y: 167, endPoint x: 281, endPoint y: 278, distance: 172.0
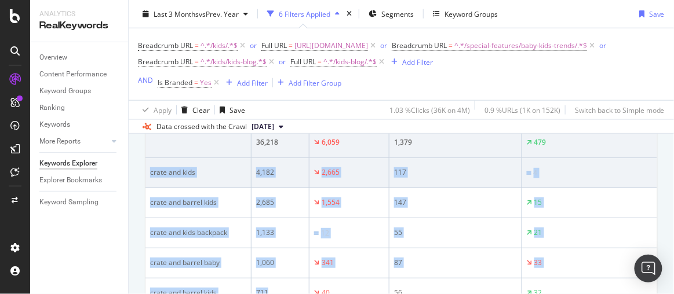
copy tbody "crate and kids 4,182 2,665 117 4 976,195 173,907 0.42 % 0 1.81 0 crate and barr…"
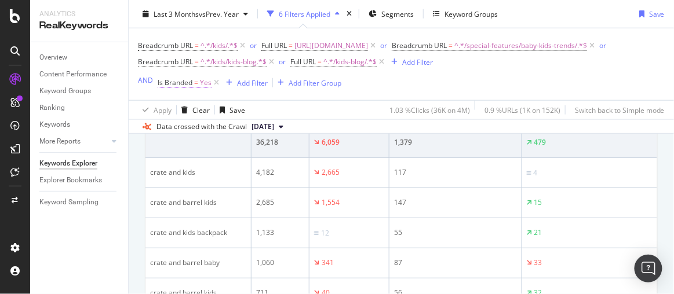
click at [191, 82] on span "Is Branded" at bounding box center [175, 83] width 35 height 10
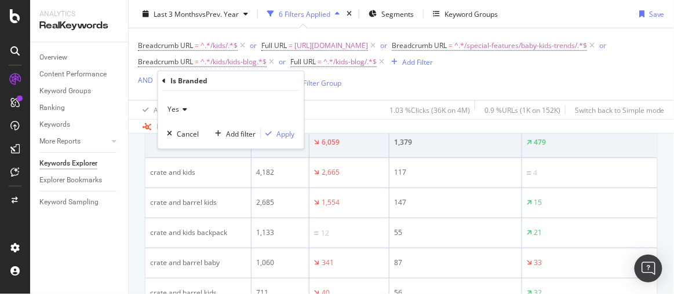
click at [177, 109] on span "Yes" at bounding box center [174, 109] width 12 height 10
click at [181, 146] on span "No" at bounding box center [177, 148] width 9 height 10
click at [282, 135] on div "Apply" at bounding box center [286, 134] width 18 height 10
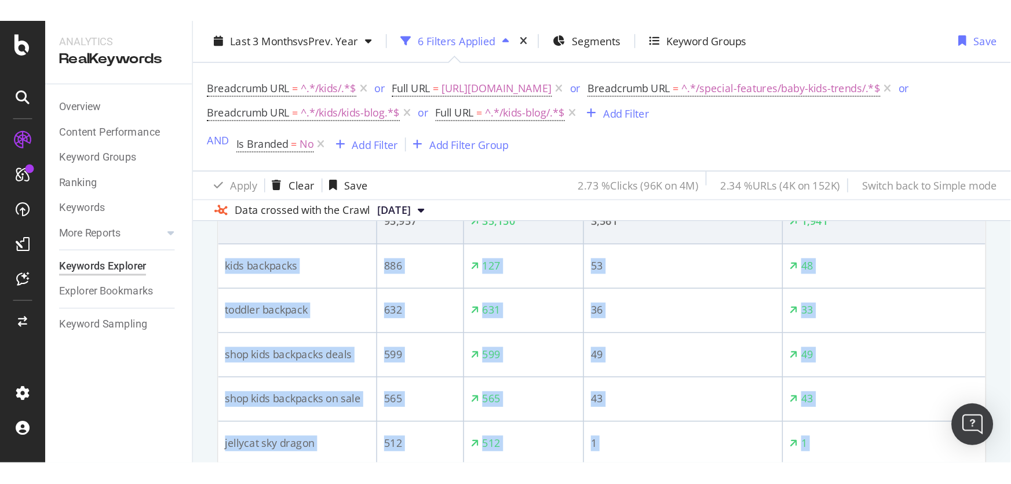
scroll to position [291, 0]
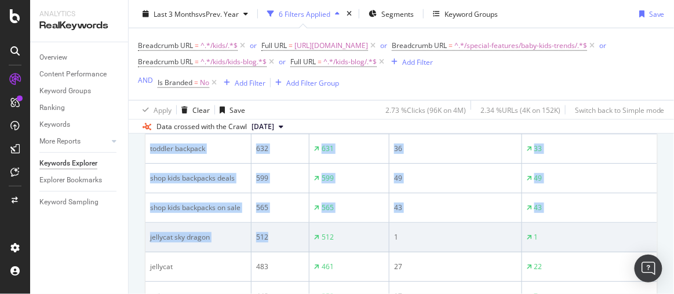
drag, startPoint x: 150, startPoint y: 179, endPoint x: 278, endPoint y: 234, distance: 138.9
copy tbody "kids backpacks 886 127 53 48 64,945 24,457 1.36 % 1 24.53 12 toddler backpack 6…"
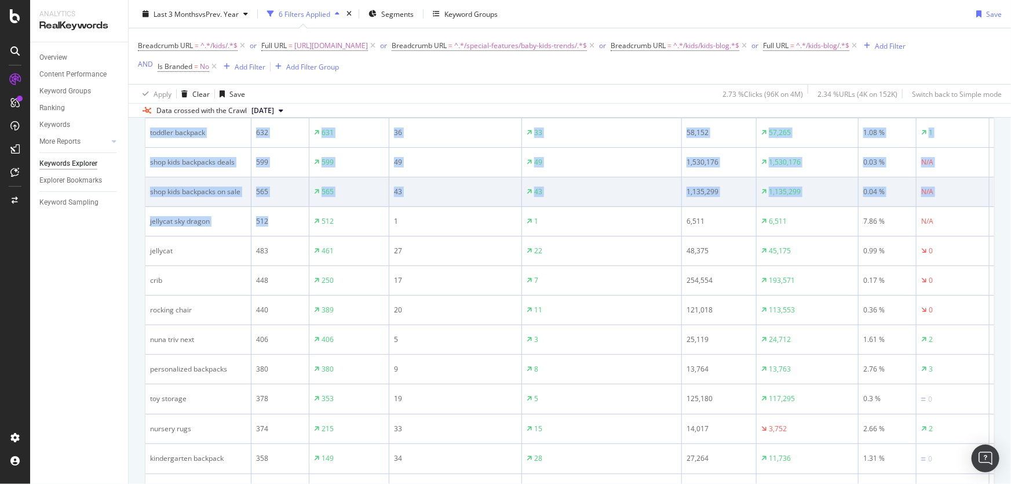
click at [462, 197] on div "43" at bounding box center [455, 192] width 123 height 10
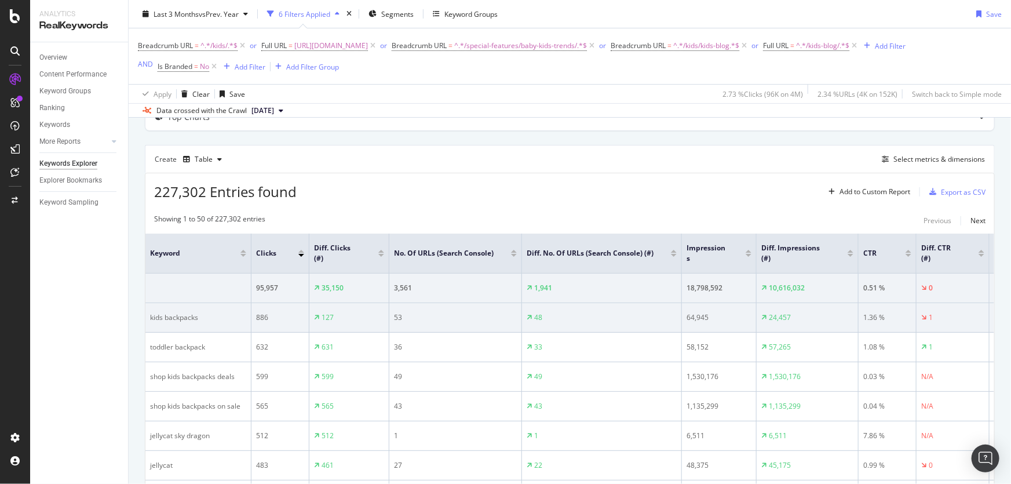
scroll to position [0, 0]
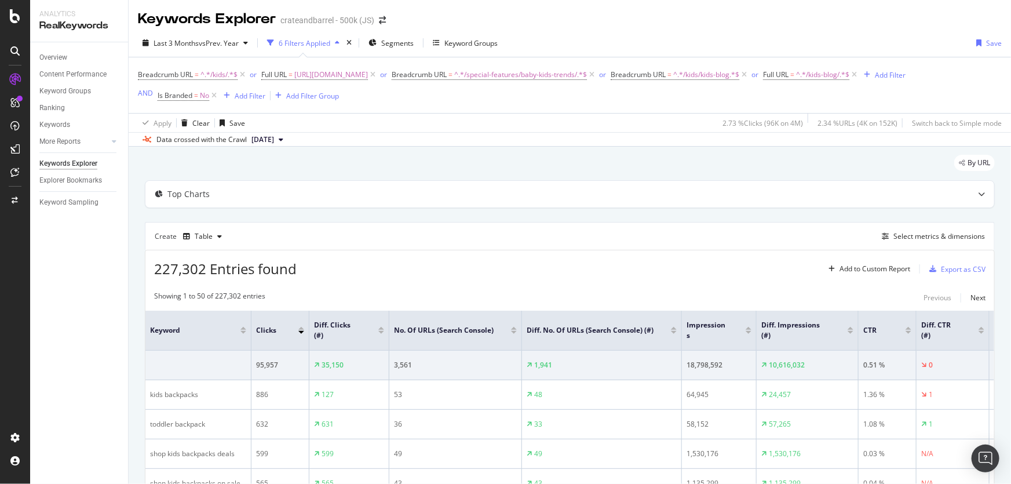
click at [502, 104] on div "Breadcrumb URL = ^.*/kids/.*$ or Full URL = [URL][DOMAIN_NAME] or Breadcrumb UR…" at bounding box center [522, 85] width 768 height 37
click at [213, 101] on icon at bounding box center [214, 96] width 10 height 12
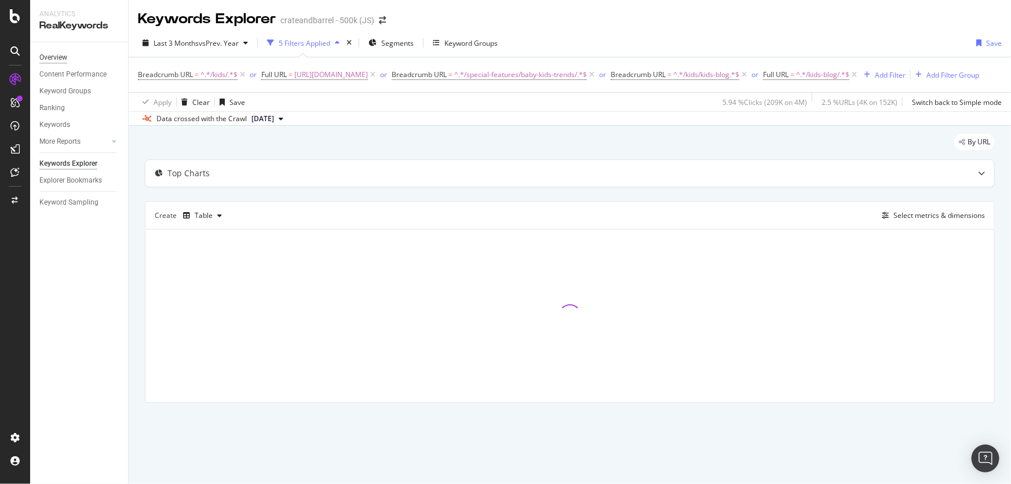
click at [48, 53] on div "Overview" at bounding box center [53, 58] width 28 height 12
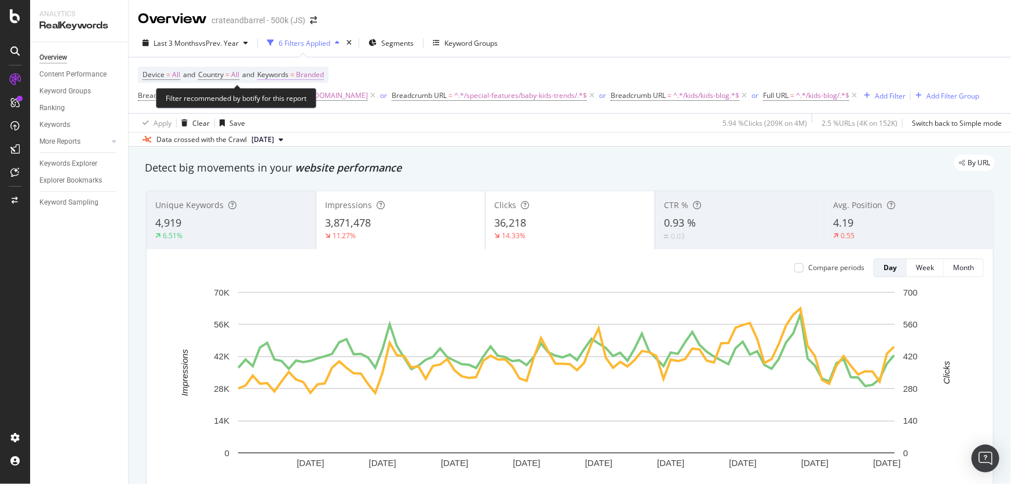
click at [312, 74] on span "Branded" at bounding box center [310, 75] width 28 height 16
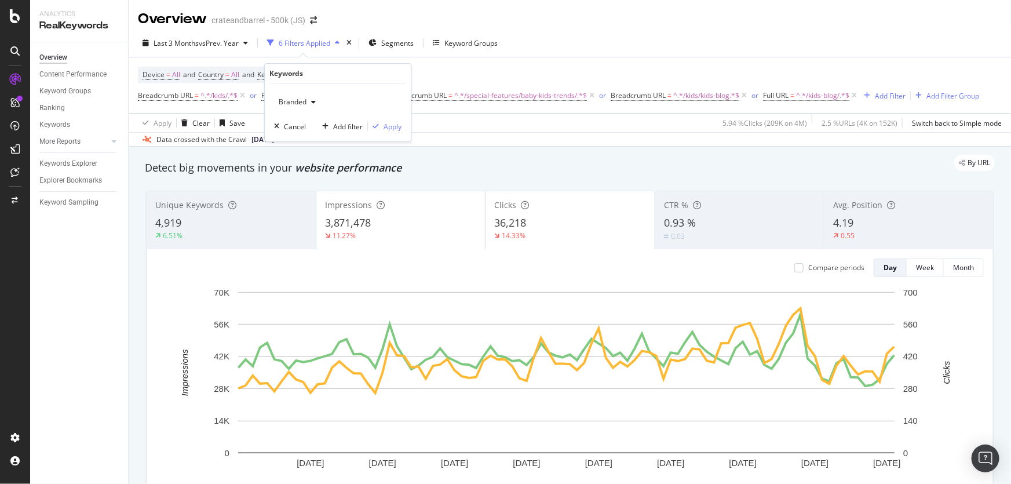
click at [297, 108] on div "Branded" at bounding box center [297, 101] width 46 height 17
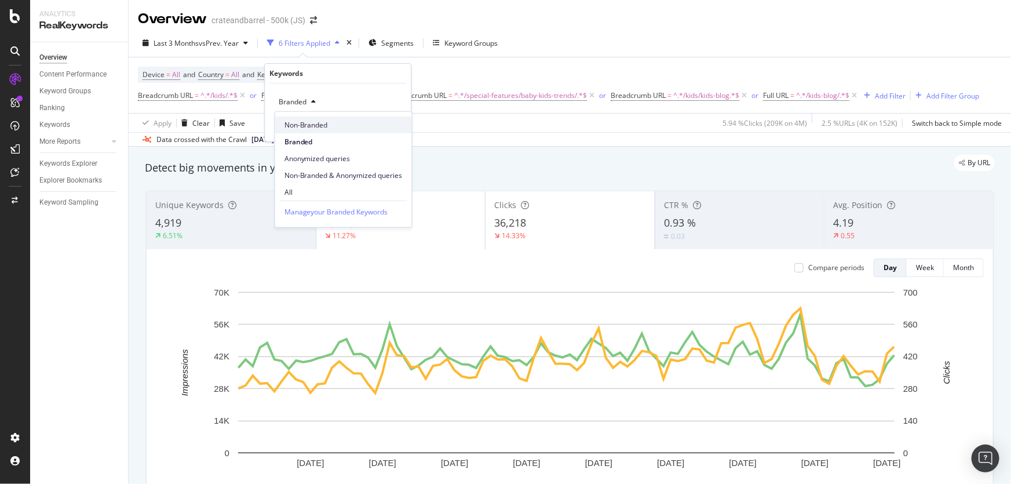
click at [329, 116] on div "Non-Branded" at bounding box center [343, 124] width 137 height 17
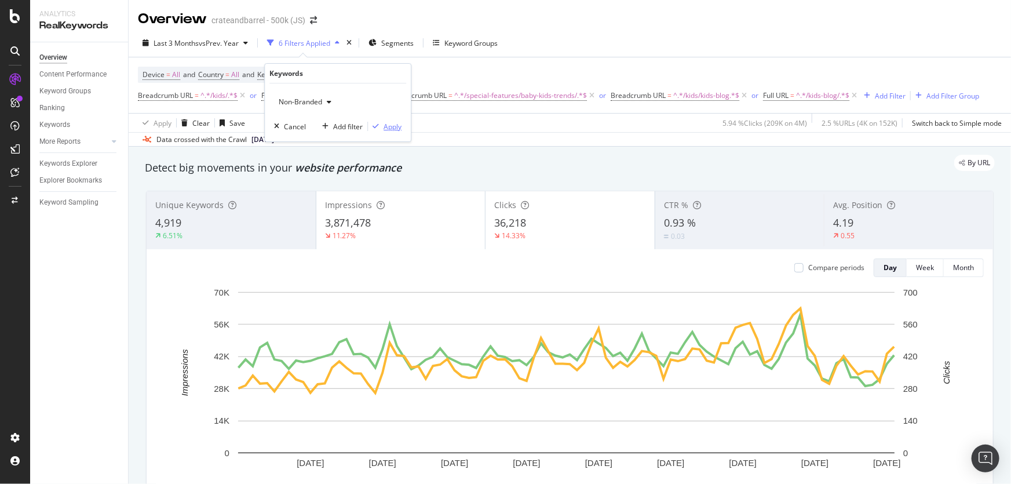
click at [385, 121] on div "Apply" at bounding box center [385, 126] width 34 height 10
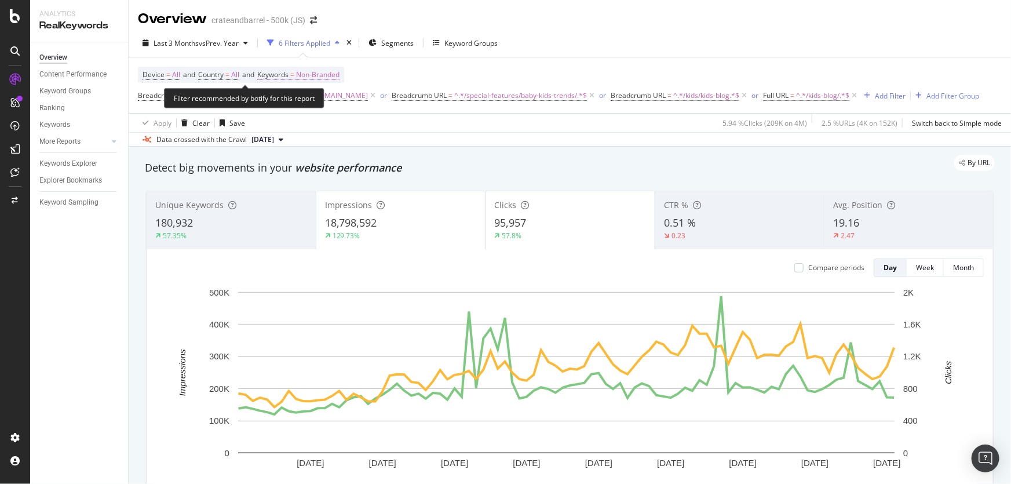
click at [329, 82] on span "Non-Branded" at bounding box center [317, 75] width 43 height 16
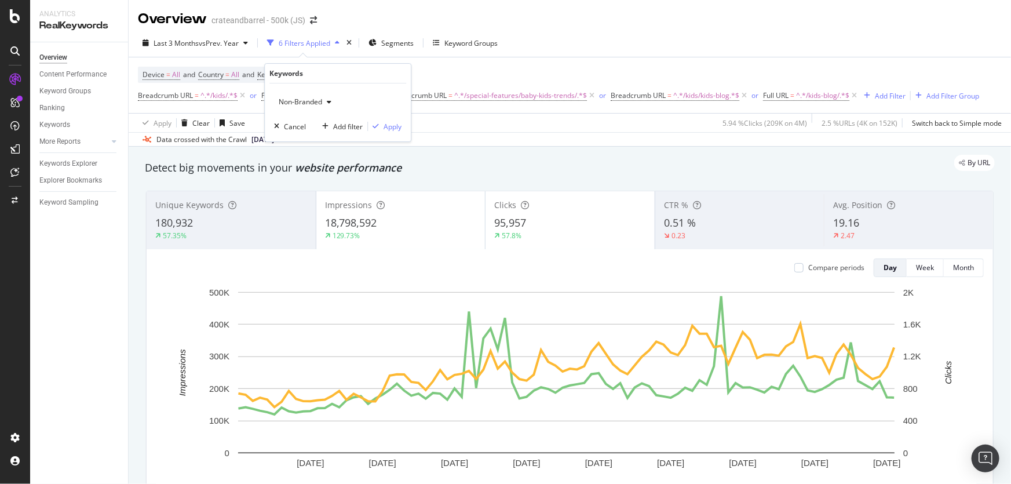
click at [307, 104] on span "Non-Branded" at bounding box center [298, 102] width 48 height 10
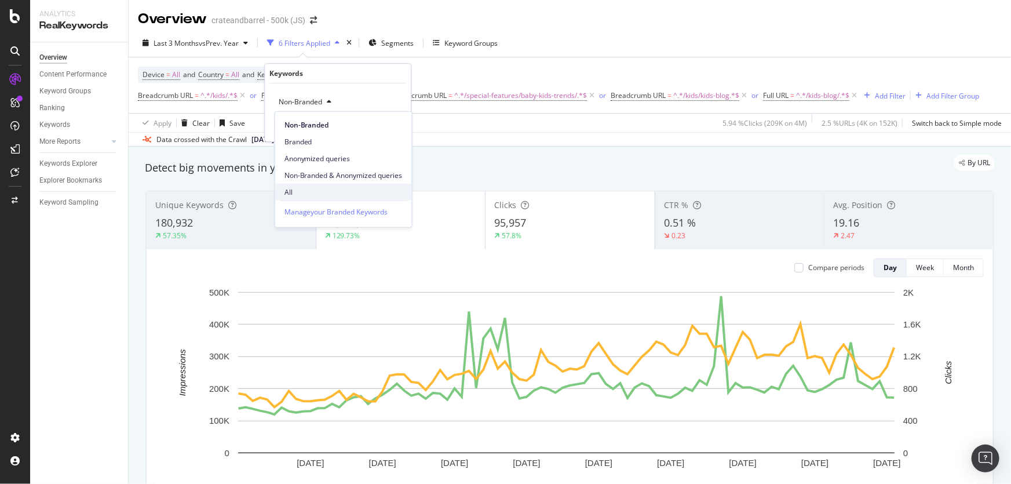
click at [305, 192] on span "All" at bounding box center [344, 192] width 118 height 10
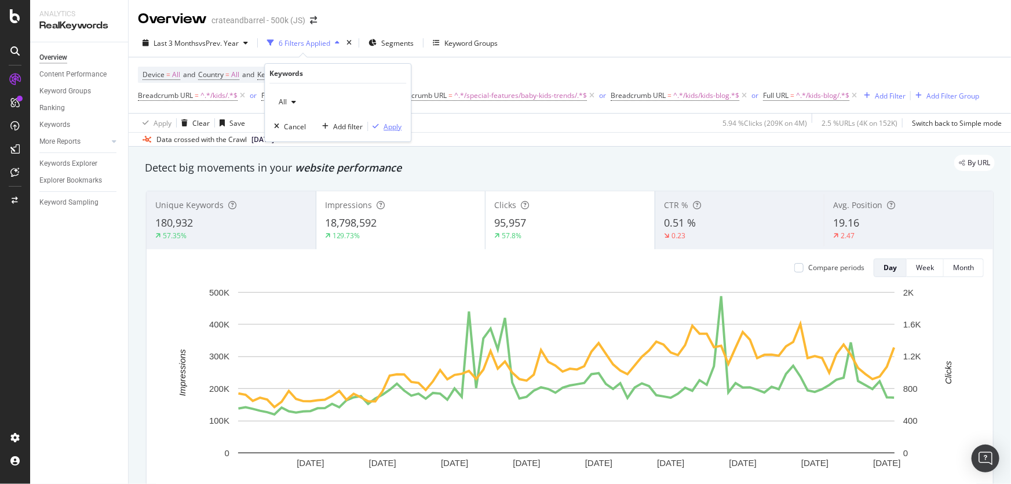
click at [392, 128] on div "Apply" at bounding box center [393, 127] width 18 height 10
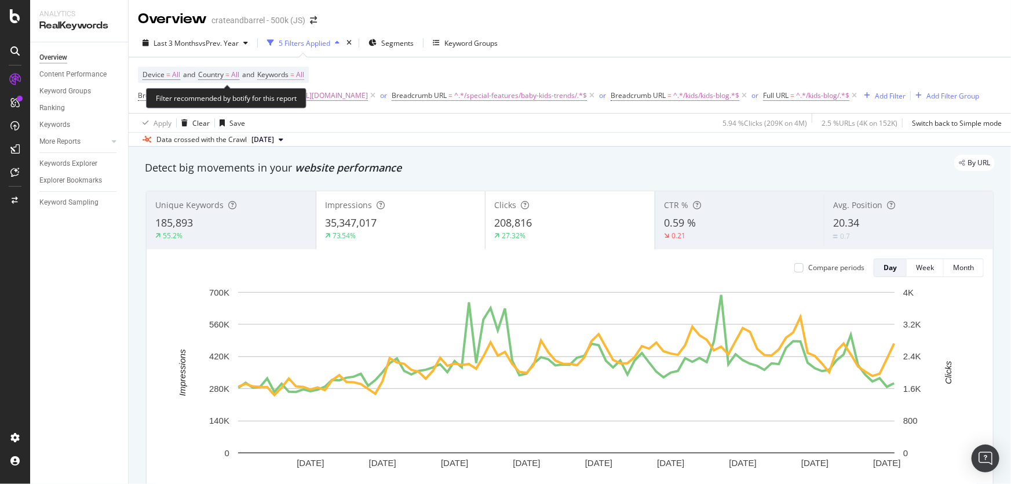
click at [289, 70] on span "Keywords" at bounding box center [272, 75] width 31 height 10
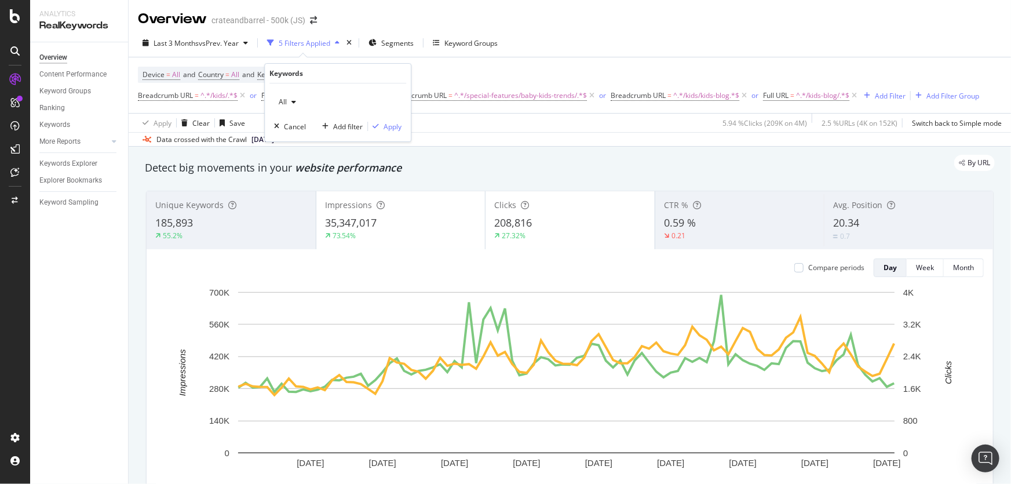
click at [283, 104] on span "All" at bounding box center [280, 102] width 13 height 10
click at [336, 127] on span "Non-Branded" at bounding box center [344, 124] width 118 height 10
click at [391, 129] on div "Apply" at bounding box center [393, 127] width 18 height 10
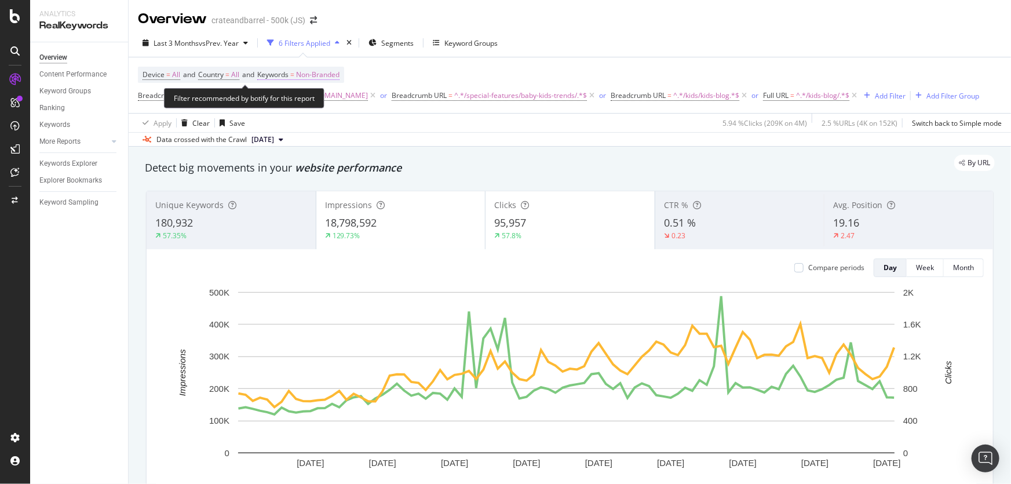
click at [340, 75] on span "Non-Branded" at bounding box center [317, 75] width 43 height 16
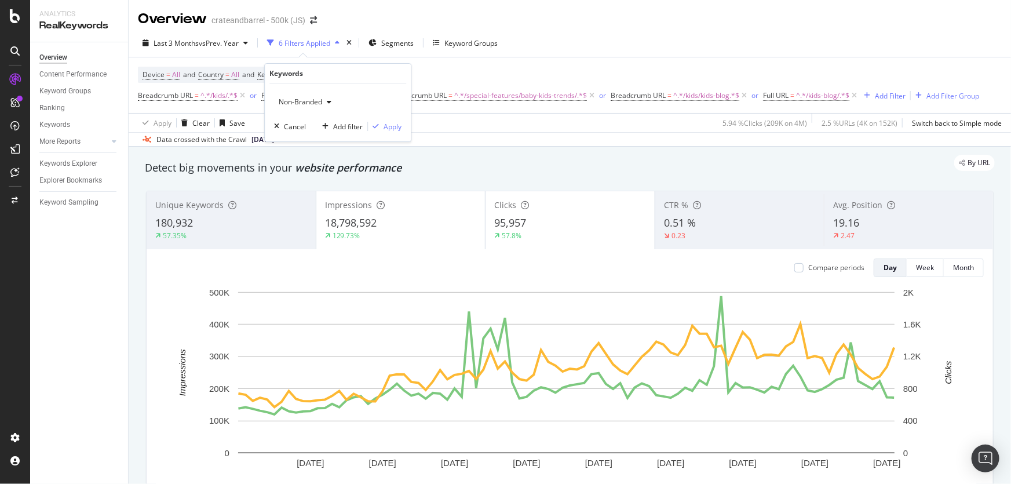
click at [304, 102] on span "Non-Branded" at bounding box center [298, 102] width 48 height 10
click at [338, 159] on span "Anonymized queries" at bounding box center [344, 158] width 118 height 10
click at [388, 130] on div "Apply" at bounding box center [393, 127] width 18 height 10
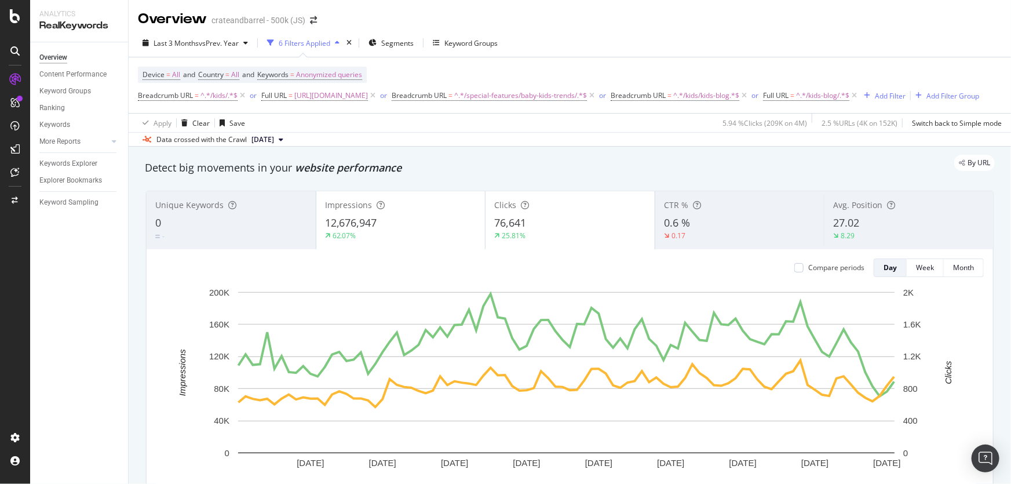
click at [435, 146] on div "Data crossed with the Crawl [DATE]" at bounding box center [570, 139] width 883 height 14
click at [556, 113] on div "Device = All and Country = All and Keywords = Anonymized queries Breadcrumb URL…" at bounding box center [570, 85] width 864 height 56
click at [319, 76] on span "Anonymized queries" at bounding box center [329, 75] width 66 height 16
click at [327, 97] on span "Anonymized queries" at bounding box center [309, 102] width 71 height 10
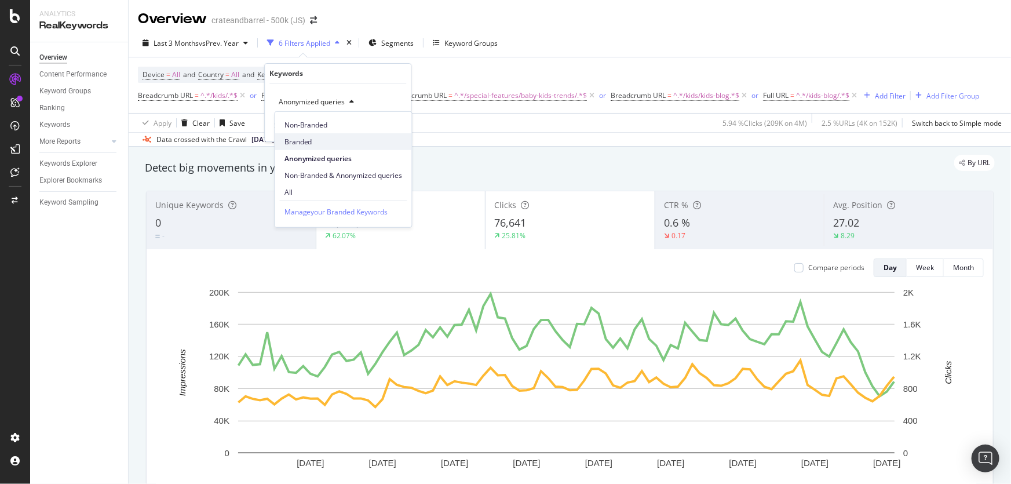
click at [314, 143] on span "Branded" at bounding box center [344, 141] width 118 height 10
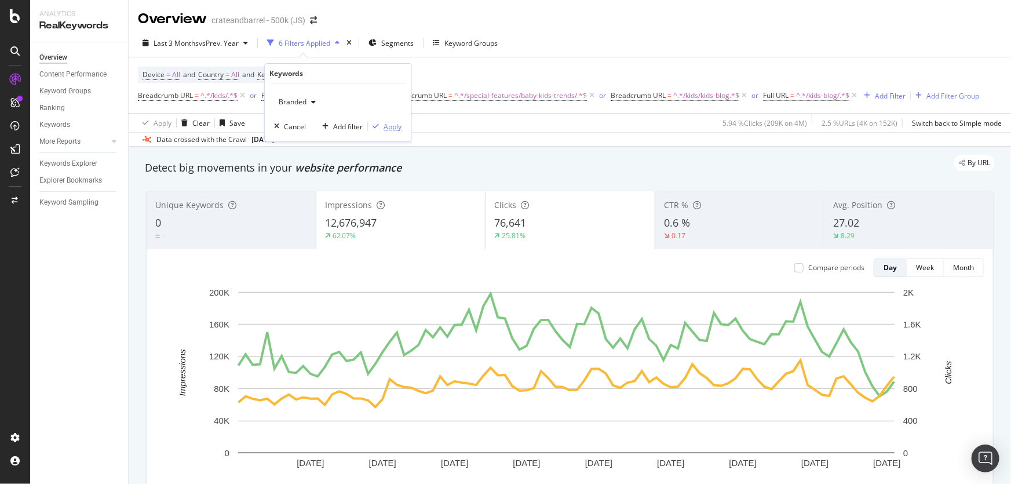
click at [388, 127] on div "Apply" at bounding box center [393, 127] width 18 height 10
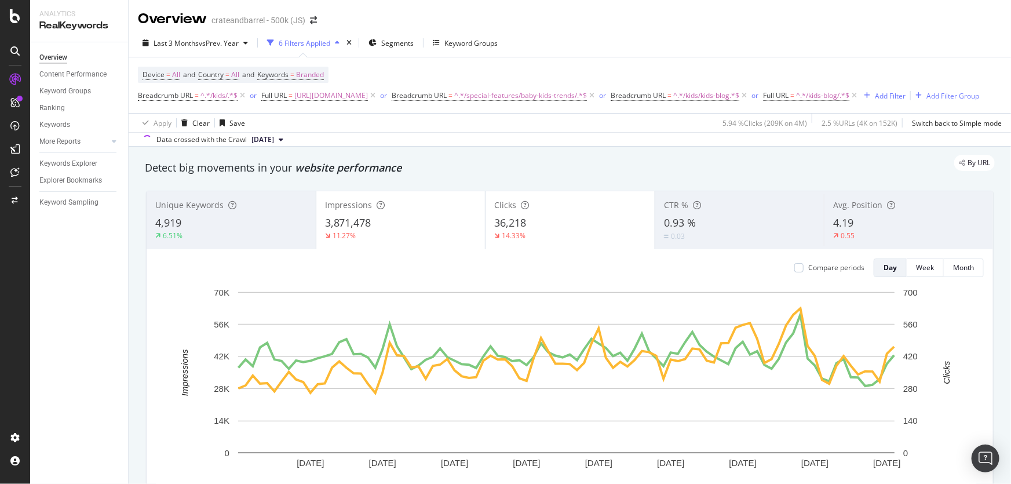
click at [512, 132] on div "Apply Clear Save 5.94 % Clicks ( 209K on 4M ) 2.5 % URLs ( 4K on 152K ) Switch …" at bounding box center [570, 122] width 883 height 19
click at [352, 43] on icon "times" at bounding box center [349, 42] width 5 height 7
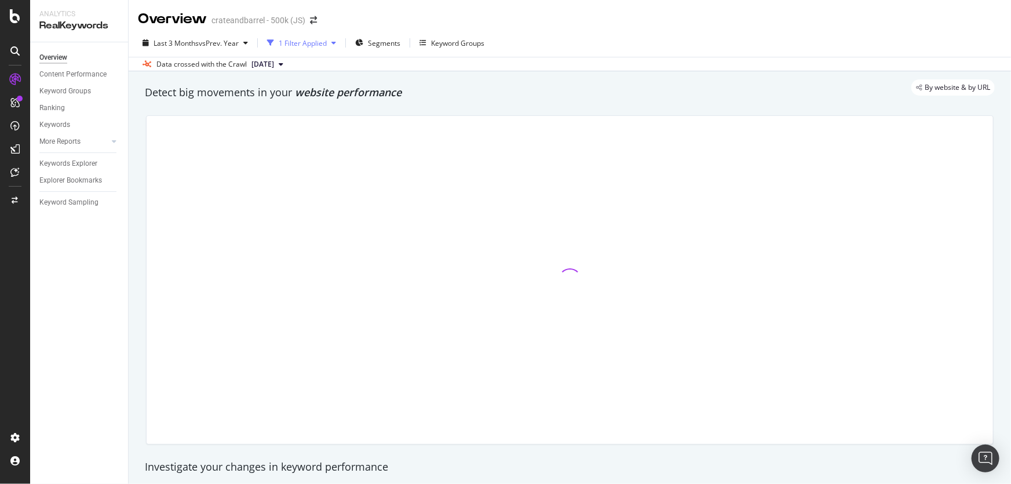
click at [310, 37] on div "1 Filter Applied" at bounding box center [302, 42] width 78 height 17
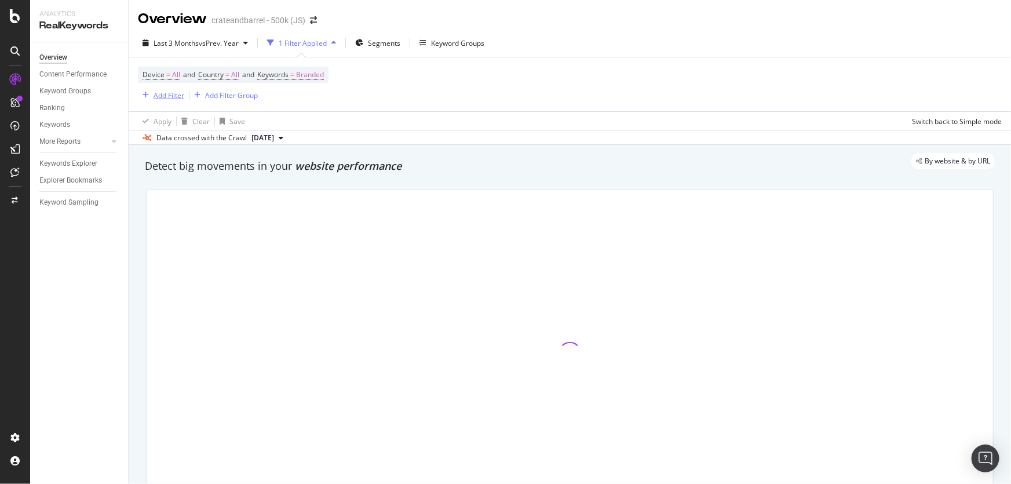
click at [170, 90] on div "Add Filter" at bounding box center [169, 95] width 31 height 10
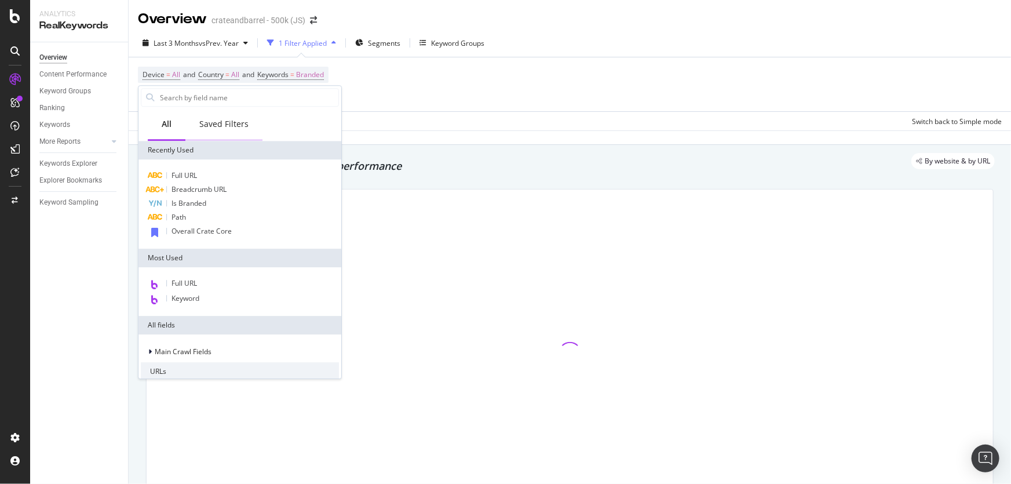
click at [225, 130] on div "Saved Filters" at bounding box center [223, 125] width 77 height 32
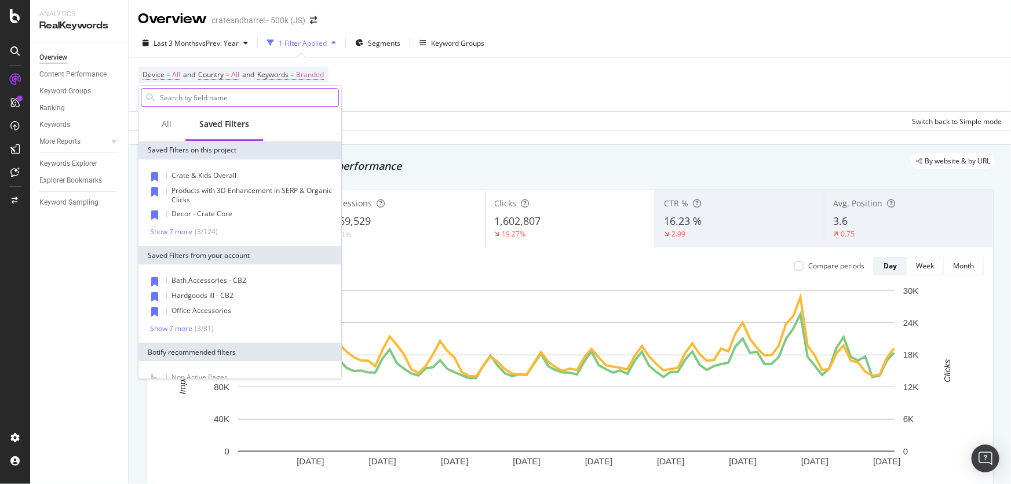
click at [241, 99] on input "text" at bounding box center [249, 97] width 180 height 17
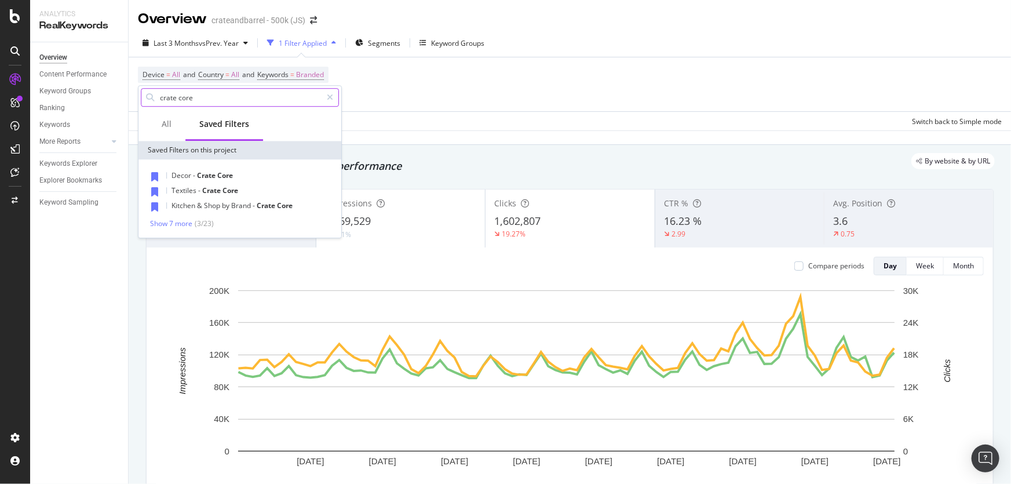
type input "crate core"
click at [162, 234] on div "Decor - Crate Core Textiles - Crate Core Kitchen & Shop by Brand - Crate Core S…" at bounding box center [240, 198] width 203 height 78
click at [170, 226] on div "Show 7 more" at bounding box center [171, 224] width 42 height 8
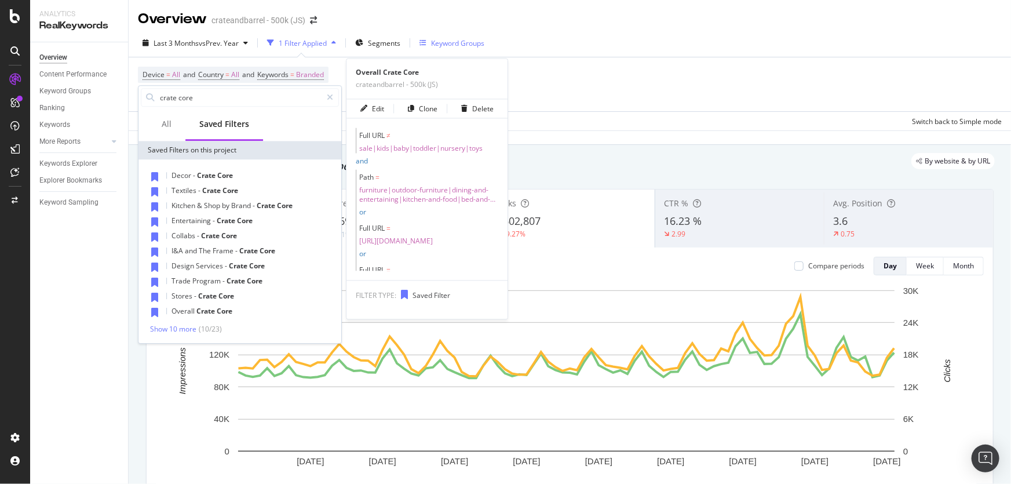
drag, startPoint x: 199, startPoint y: 311, endPoint x: 496, endPoint y: 48, distance: 396.6
click at [201, 311] on span "Crate" at bounding box center [206, 311] width 20 height 10
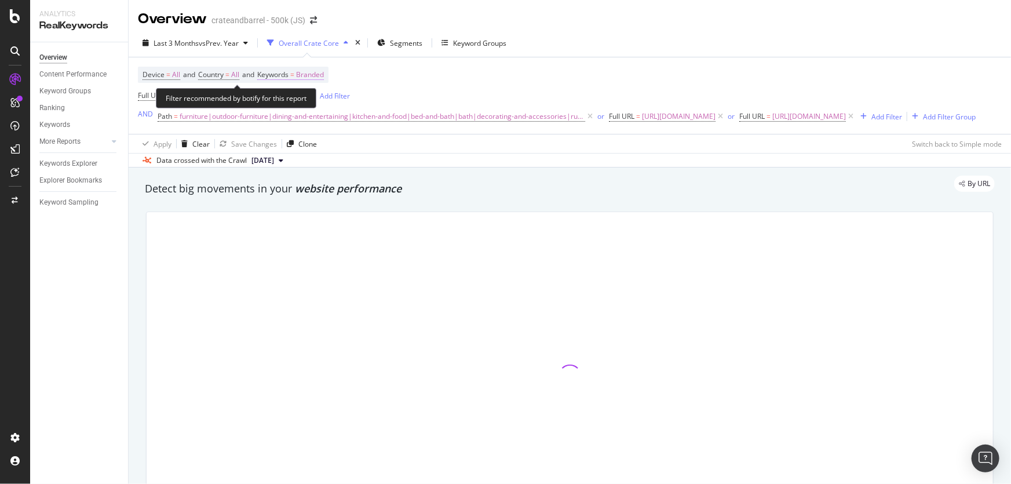
click at [322, 79] on span "Branded" at bounding box center [310, 75] width 28 height 16
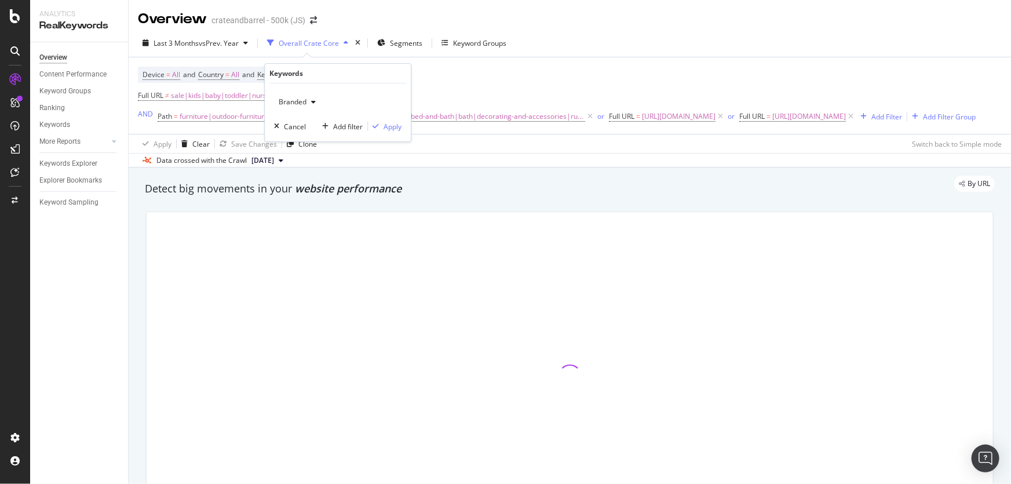
click at [515, 80] on div "Device = All and Country = All and Keywords = Branded Full URL ≠ sale|kids|baby…" at bounding box center [557, 96] width 838 height 58
